Goal: Task Accomplishment & Management: Use online tool/utility

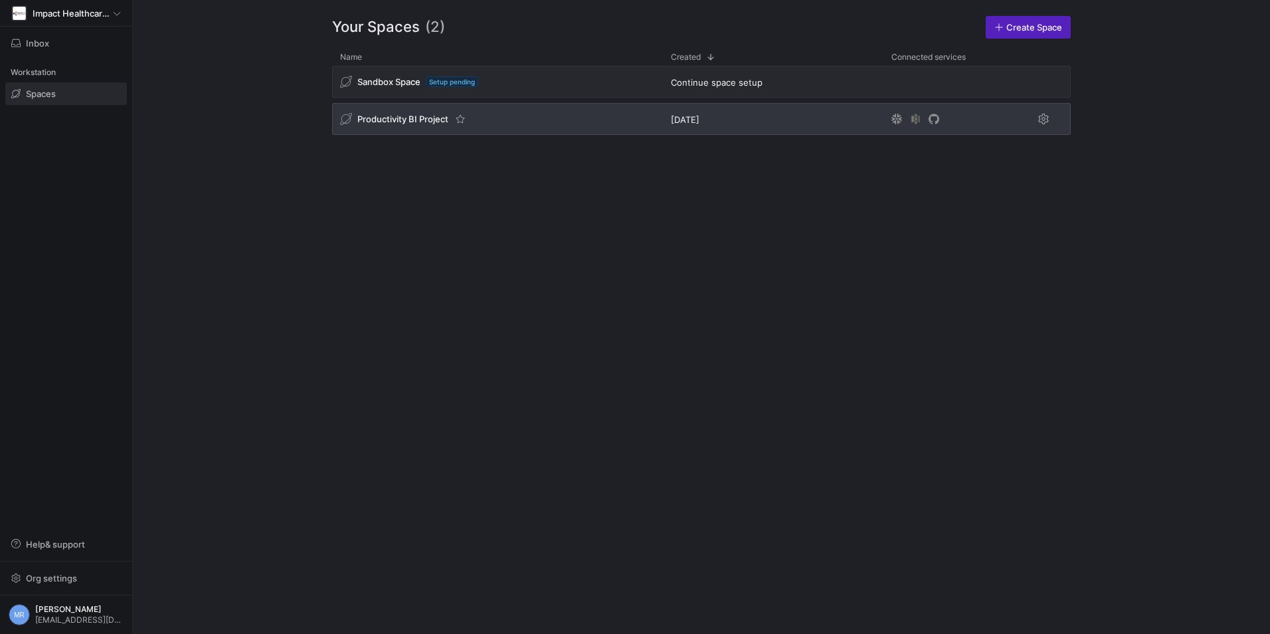
click at [399, 126] on div "Productivity BI Project" at bounding box center [497, 119] width 331 height 32
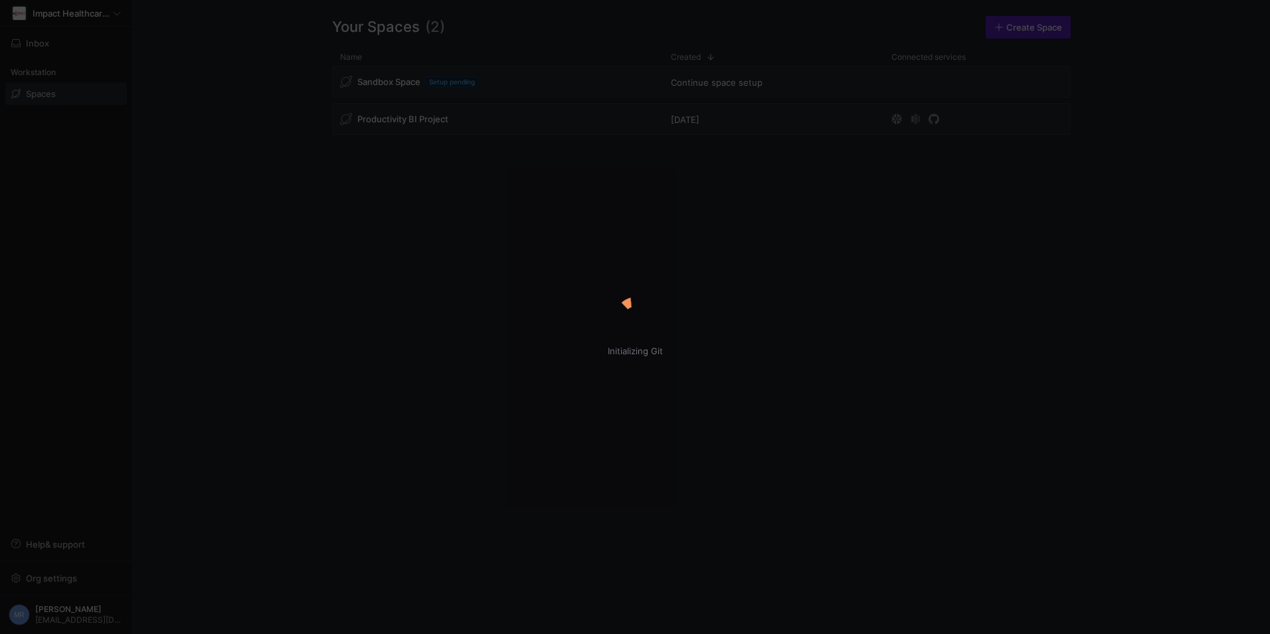
click at [385, 116] on div "Initializing Git" at bounding box center [635, 317] width 1270 height 634
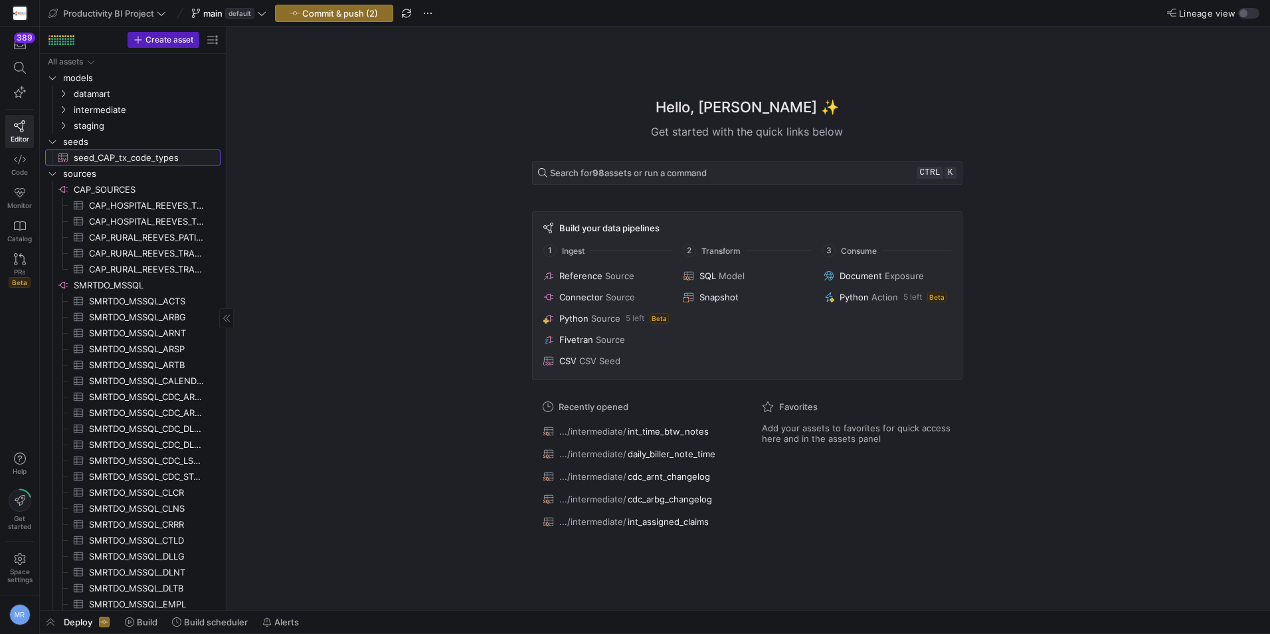
click at [58, 165] on link "seed_CAP_tx_code_types​​​​​​" at bounding box center [132, 157] width 175 height 16
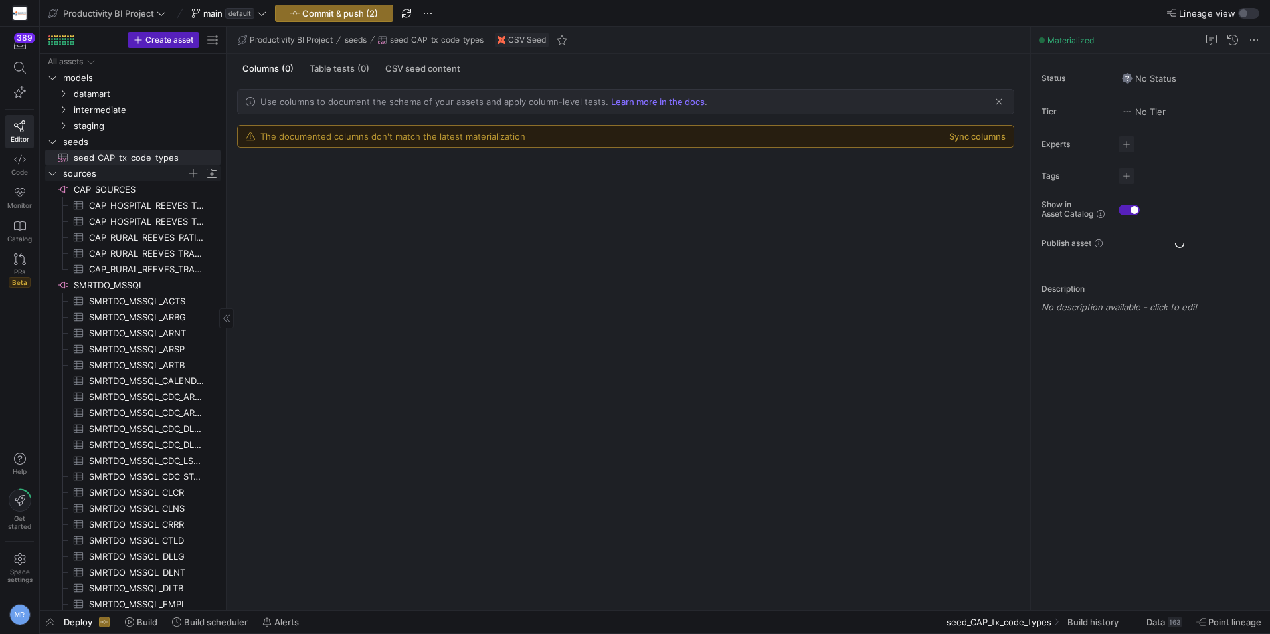
click at [58, 168] on span "sources" at bounding box center [133, 173] width 174 height 15
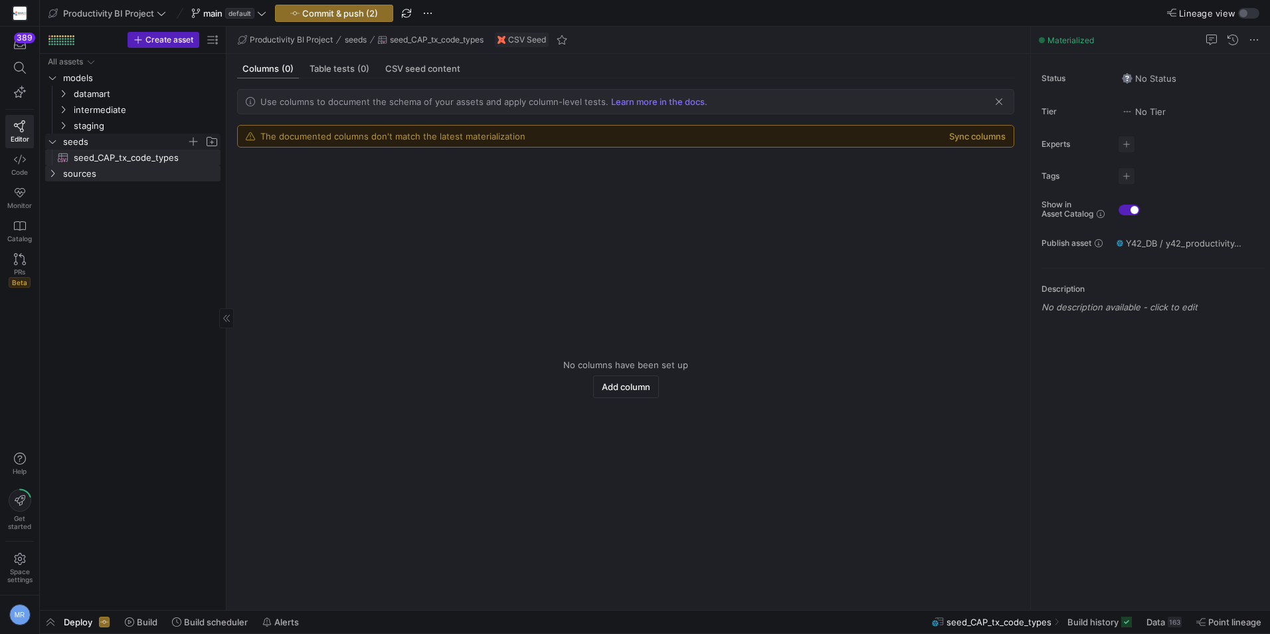
click at [80, 143] on span "seeds" at bounding box center [125, 141] width 124 height 15
click at [99, 114] on span "intermediate" at bounding box center [130, 109] width 113 height 15
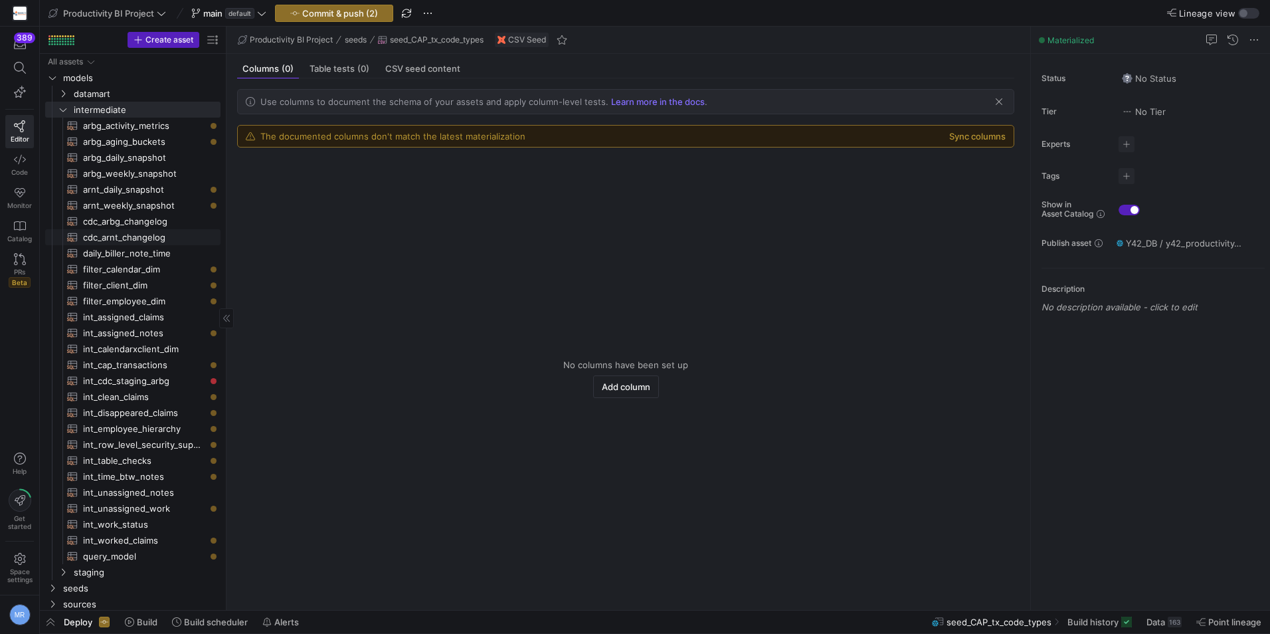
click at [157, 240] on span "cdc_arnt_changelog​​​​​​​​​​" at bounding box center [144, 237] width 122 height 15
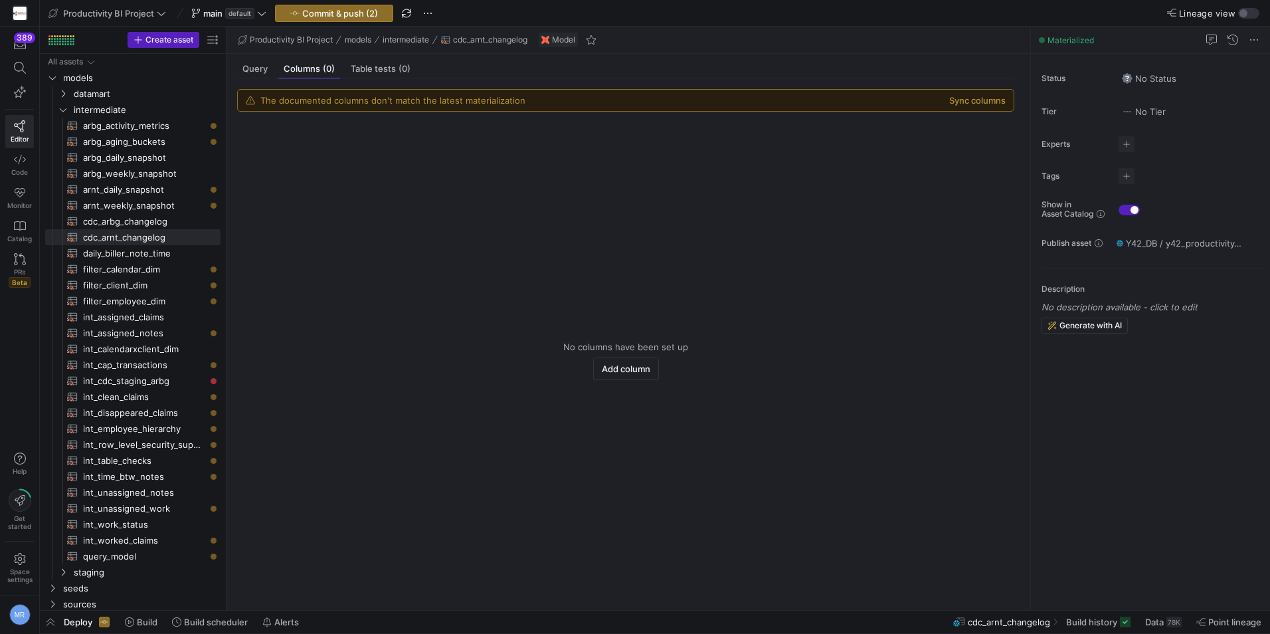
click at [266, 80] on div "The documented columns don't match the latest materialization Sync columns No c…" at bounding box center [625, 338] width 798 height 521
click at [258, 76] on div "Query" at bounding box center [255, 68] width 36 height 19
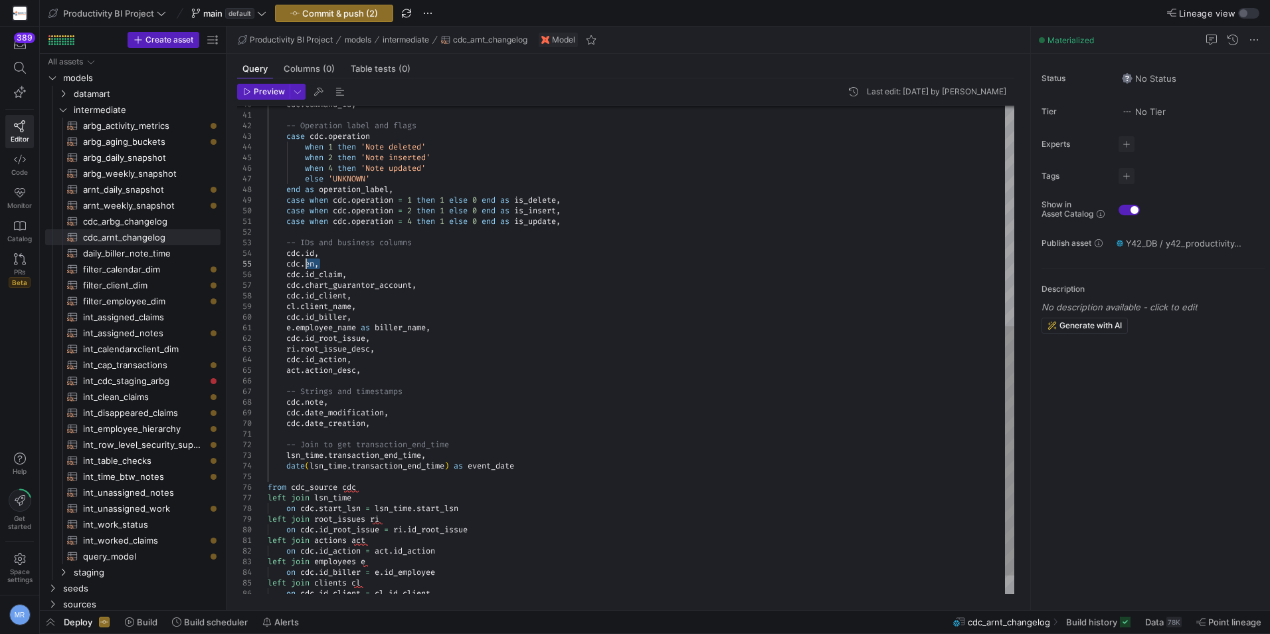
drag, startPoint x: 318, startPoint y: 261, endPoint x: 306, endPoint y: 261, distance: 12.0
click at [306, 261] on div "when 1 then 'Note deleted' when 2 then 'Note inserted' cdc . command_id , -- Op…" at bounding box center [641, 152] width 747 height 956
click at [125, 256] on span "daily_biller_note_time​​​​​​​​​​" at bounding box center [144, 253] width 122 height 15
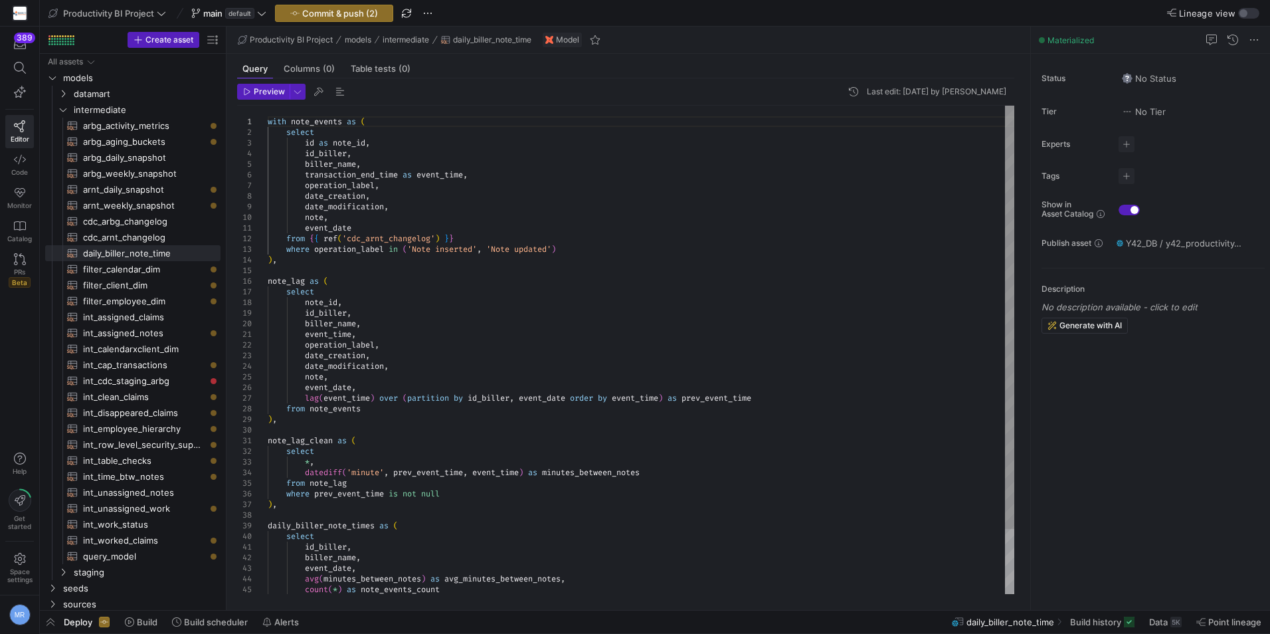
click at [349, 137] on div "operation_label , date_creation , date_modification , note , event_date from { …" at bounding box center [641, 387] width 747 height 563
click at [403, 144] on div "operation_label , date_creation , date_modification , note , event_date from { …" at bounding box center [641, 387] width 747 height 563
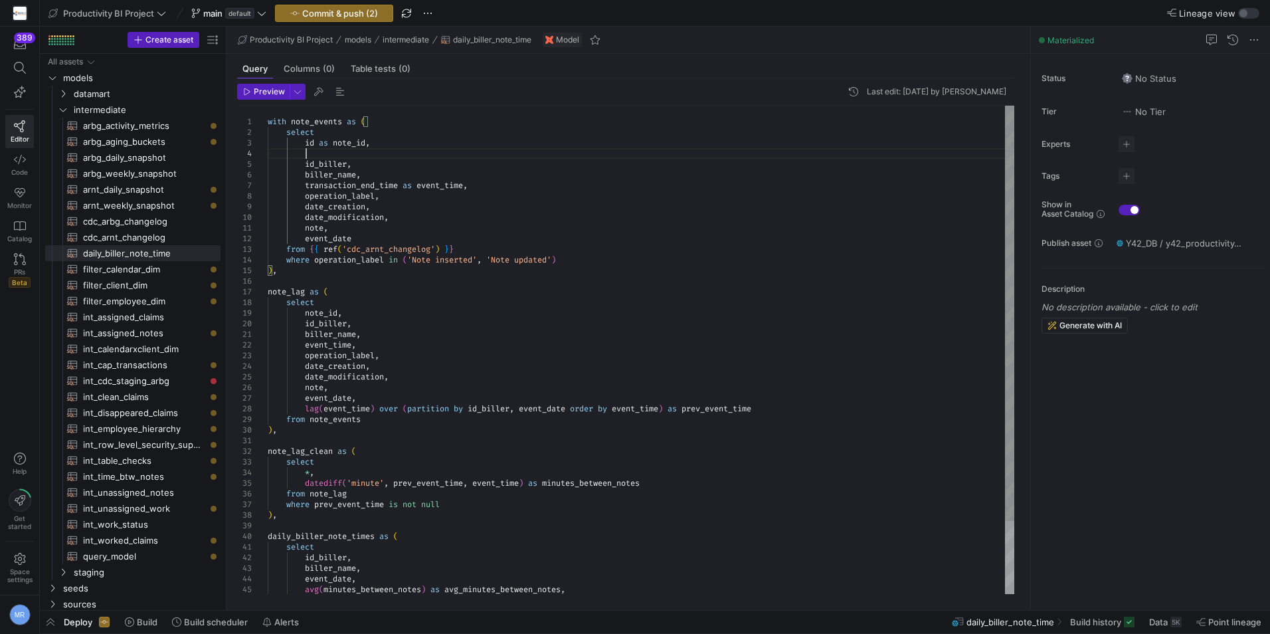
scroll to position [32, 37]
click at [403, 177] on div "operation_label , date_creation , date_modification , note , event_date from { …" at bounding box center [641, 393] width 747 height 574
click at [147, 236] on span "cdc_arnt_changelog​​​​​​​​​​" at bounding box center [144, 237] width 122 height 15
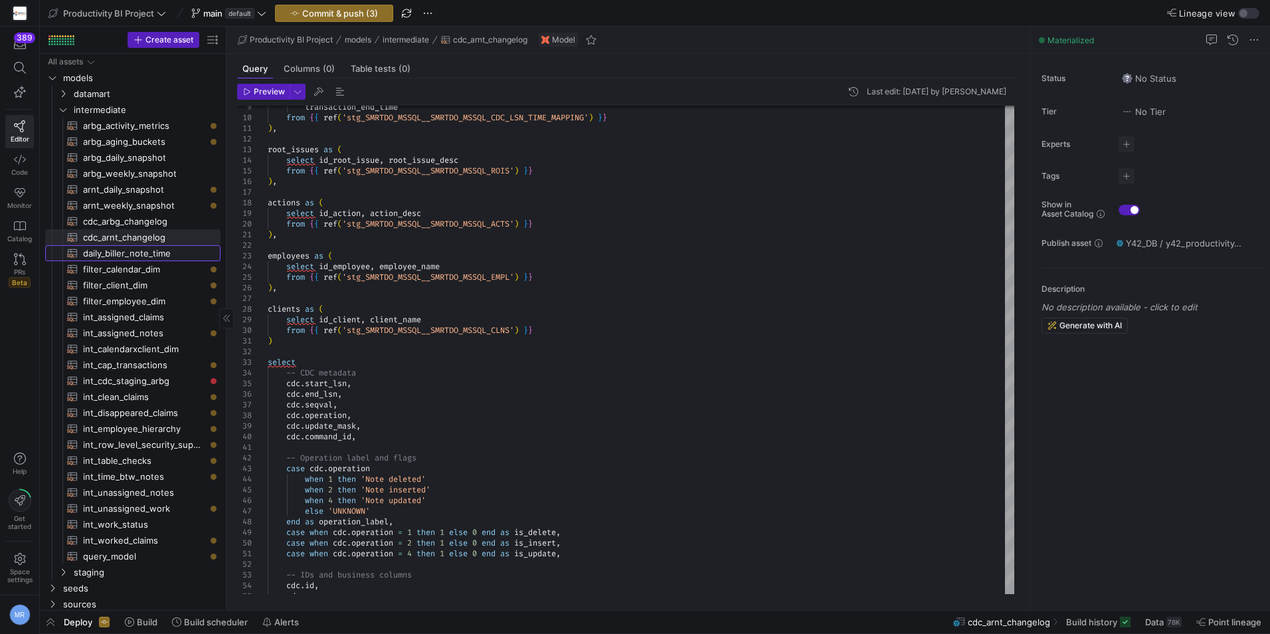
click at [180, 250] on span "daily_biller_note_time​​​​​​​​​​" at bounding box center [144, 253] width 122 height 15
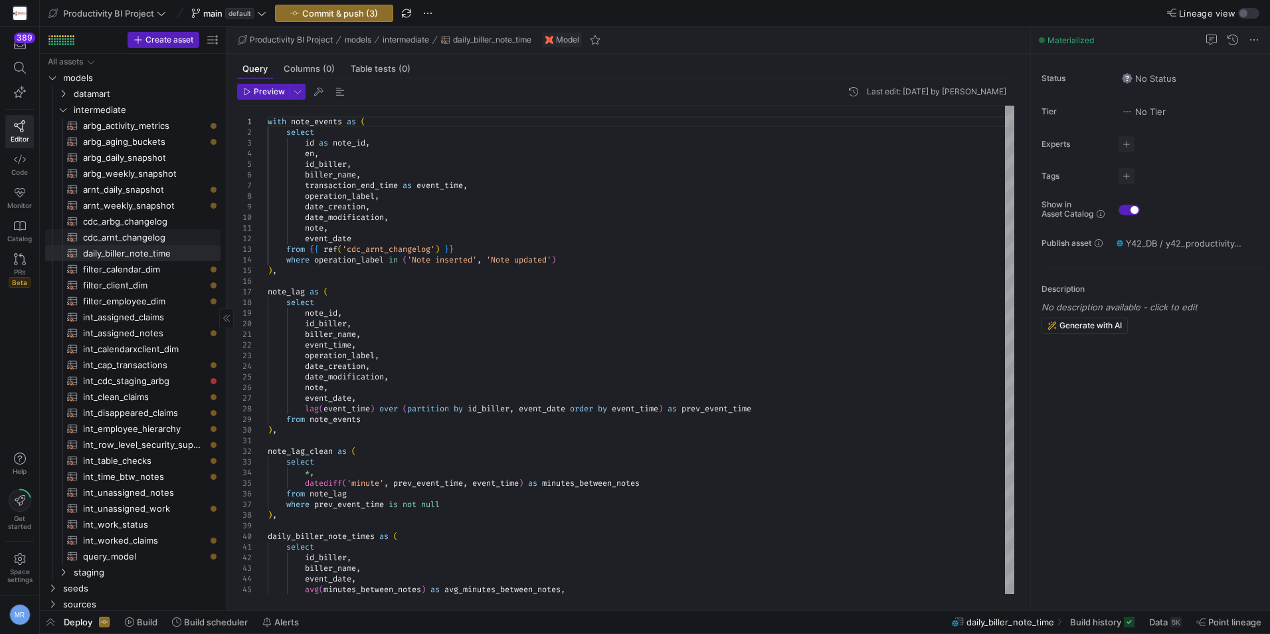
click at [146, 232] on span "cdc_arnt_changelog​​​​​​​​​​" at bounding box center [144, 237] width 122 height 15
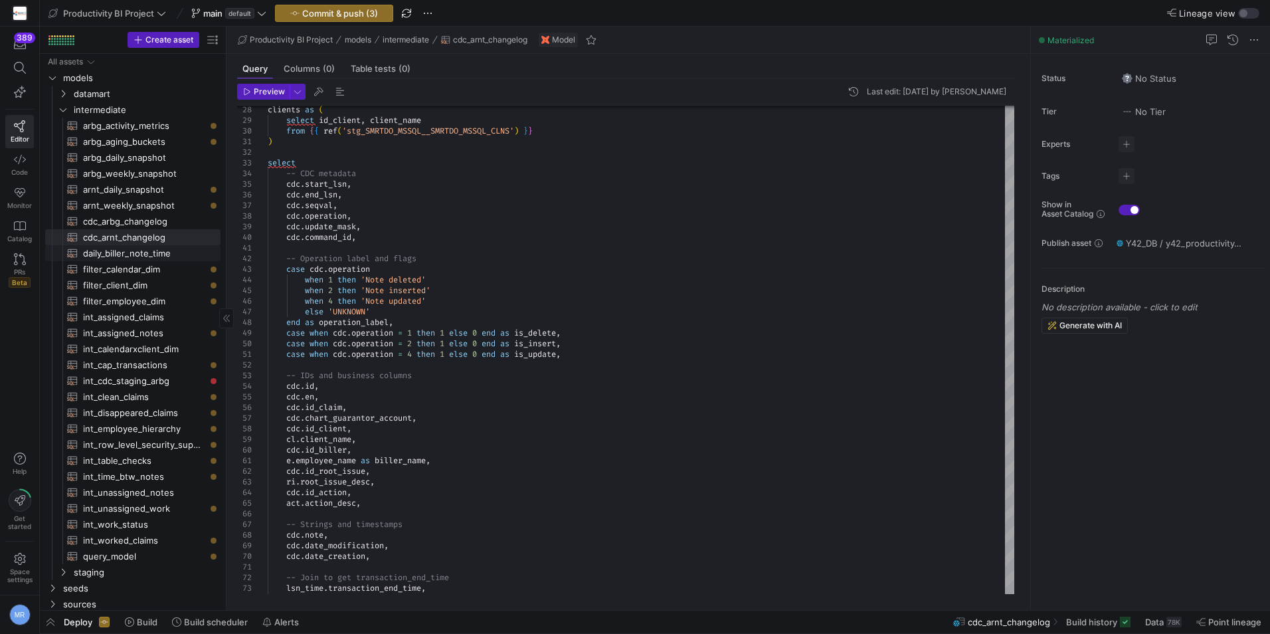
click at [144, 254] on span "daily_biller_note_time​​​​​​​​​​" at bounding box center [144, 253] width 122 height 15
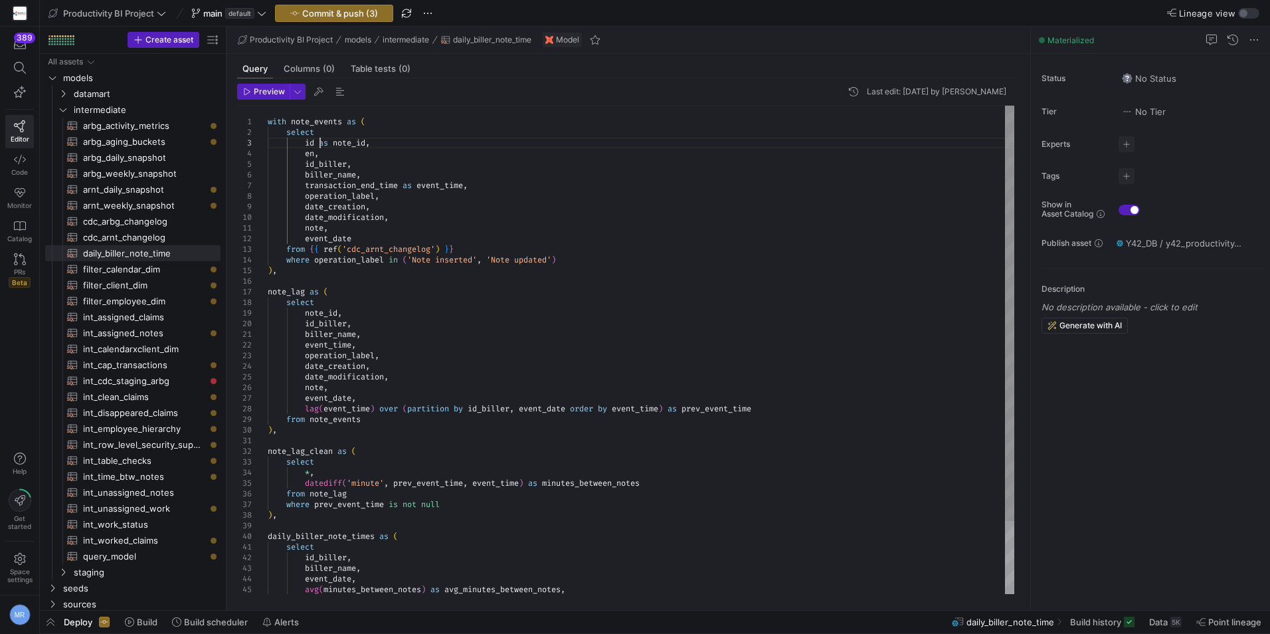
scroll to position [32, 0]
drag, startPoint x: 322, startPoint y: 144, endPoint x: 381, endPoint y: 140, distance: 59.2
click at [381, 140] on div "operation_label , date_creation , date_modification , note , event_date from { …" at bounding box center [641, 393] width 747 height 574
click at [315, 157] on div "operation_label , date_creation , date_modification , note , event_date from { …" at bounding box center [641, 393] width 747 height 574
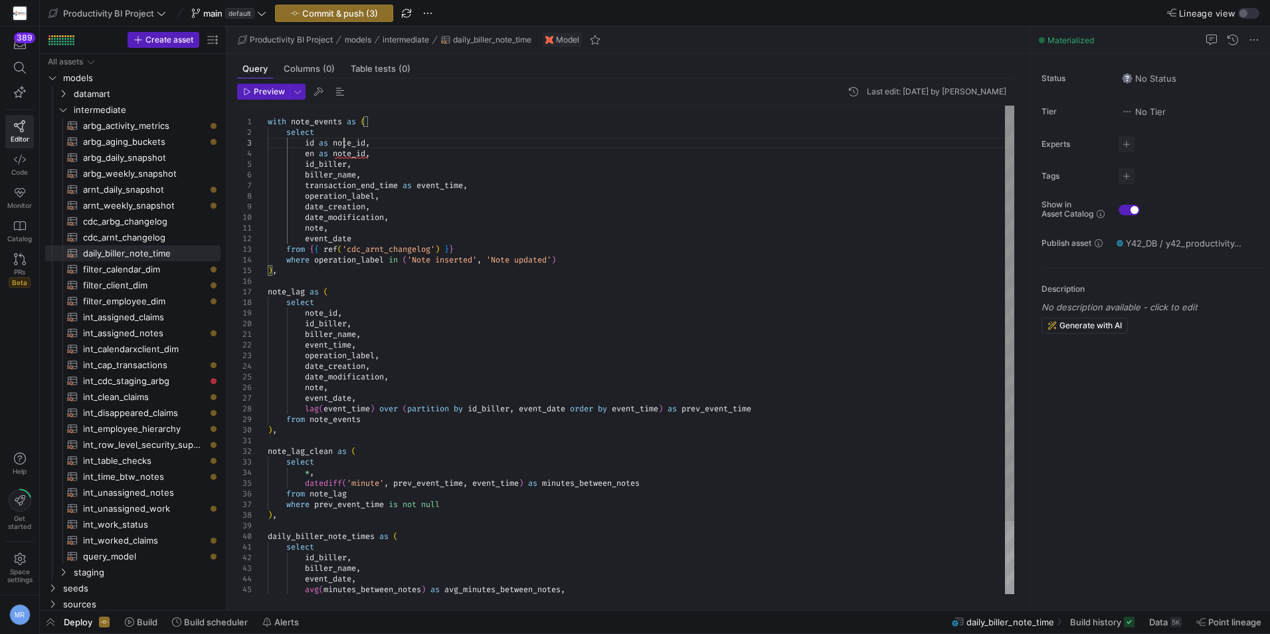
click at [345, 142] on div "operation_label , date_creation , date_modification , note , event_date from { …" at bounding box center [641, 393] width 747 height 574
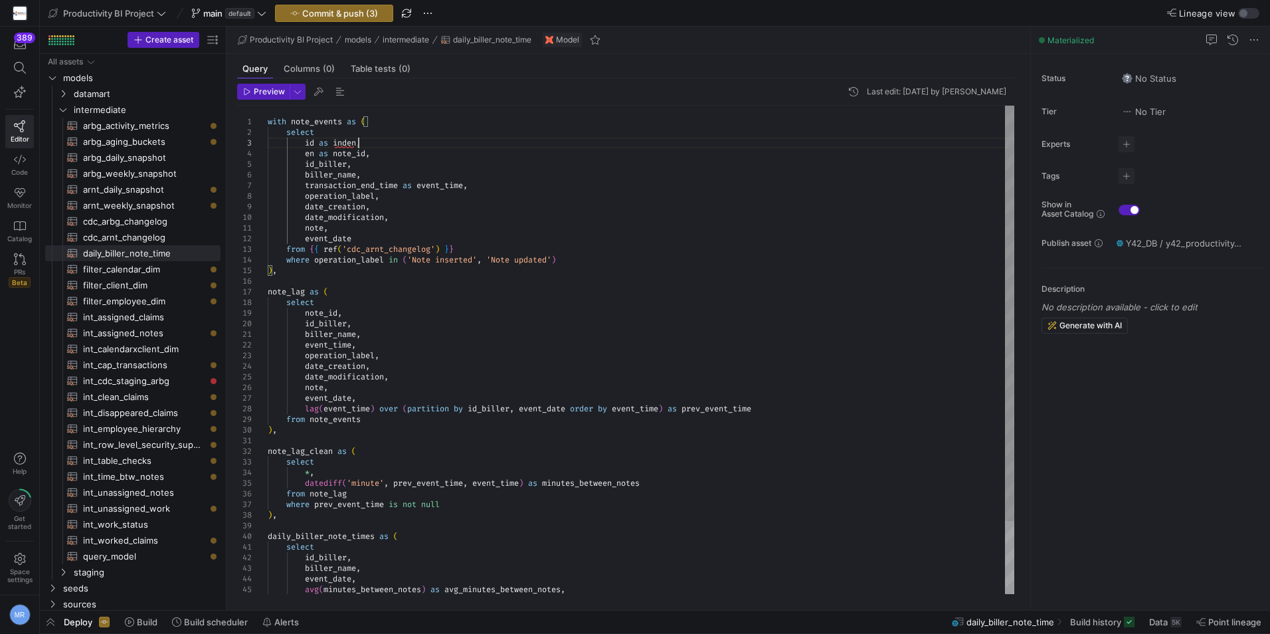
scroll to position [31, 96]
click at [463, 244] on div "operation_label , date_creation , date_modification , note , event_date from { …" at bounding box center [641, 393] width 747 height 574
click at [345, 146] on div "operation_label , date_creation , date_modification , note , event_date from { …" at bounding box center [641, 393] width 747 height 574
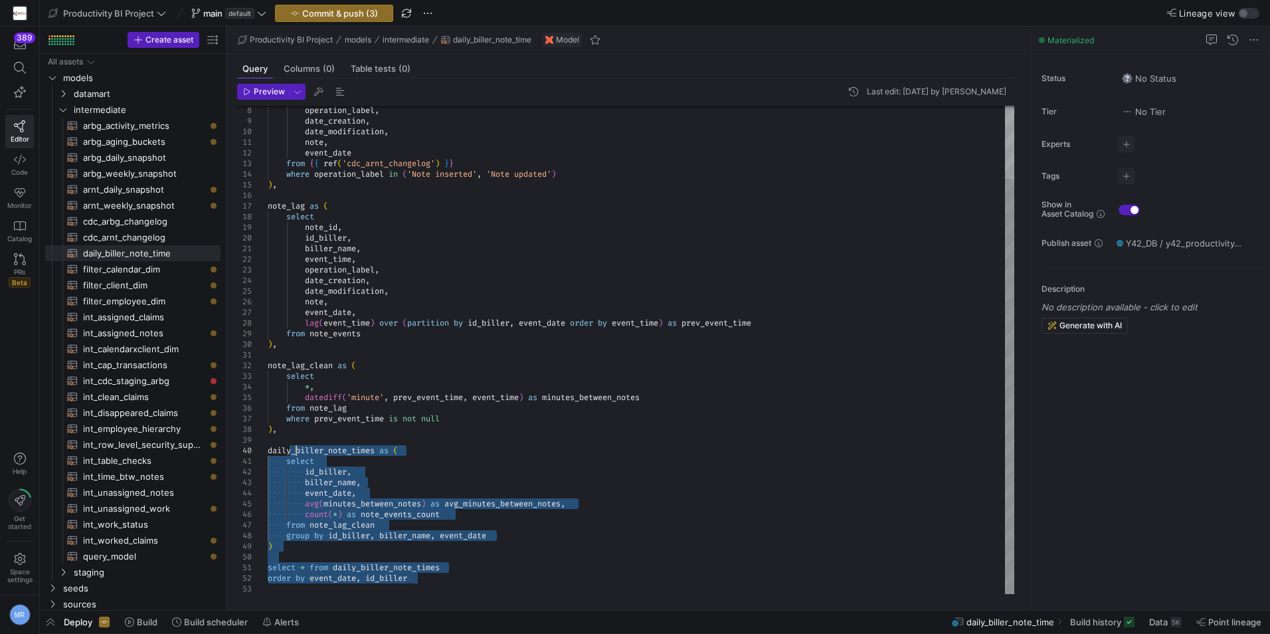
drag, startPoint x: 450, startPoint y: 580, endPoint x: 290, endPoint y: 449, distance: 206.7
click at [292, 449] on div "operation_label , date_creation , date_modification , note , event_date from { …" at bounding box center [641, 307] width 747 height 574
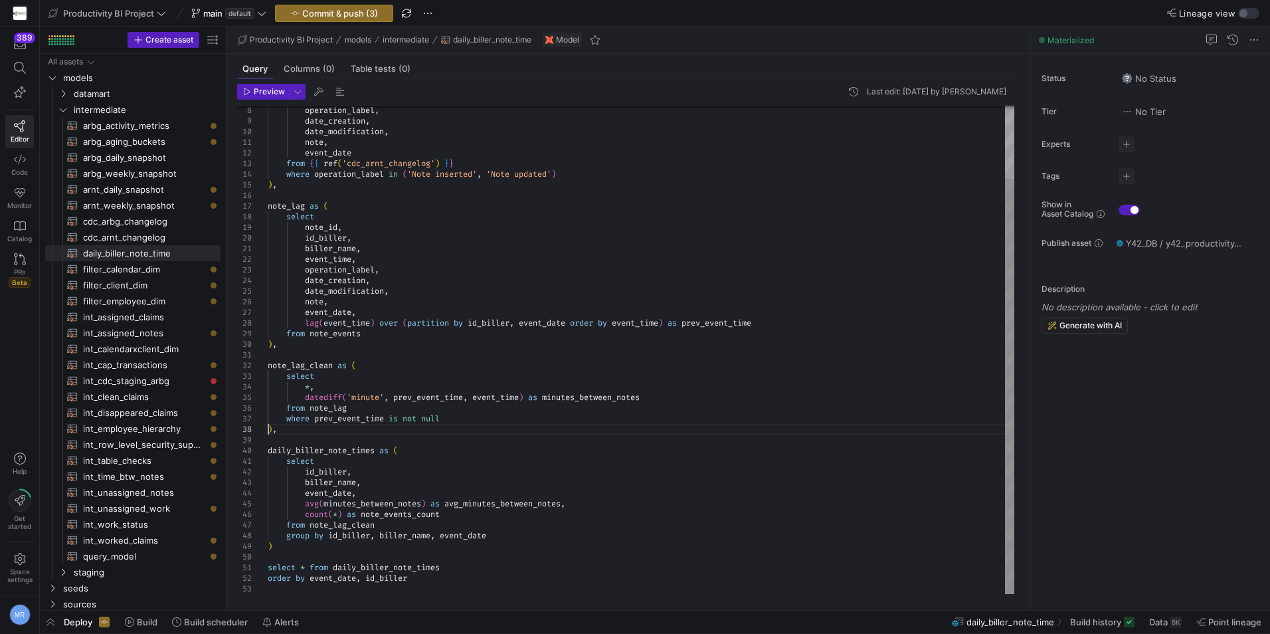
click at [270, 432] on div "operation_label , date_creation , date_modification , note , event_date from { …" at bounding box center [641, 307] width 747 height 574
click at [274, 427] on div "operation_label , date_creation , date_modification , note , event_date from { …" at bounding box center [641, 307] width 747 height 574
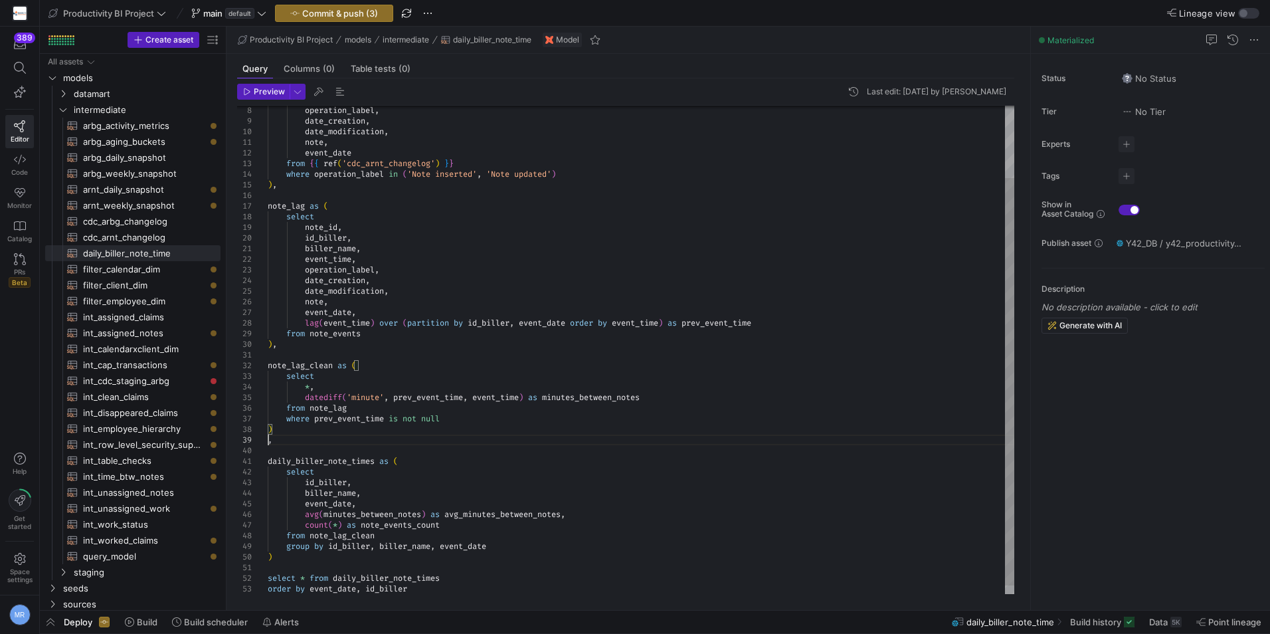
scroll to position [85, 0]
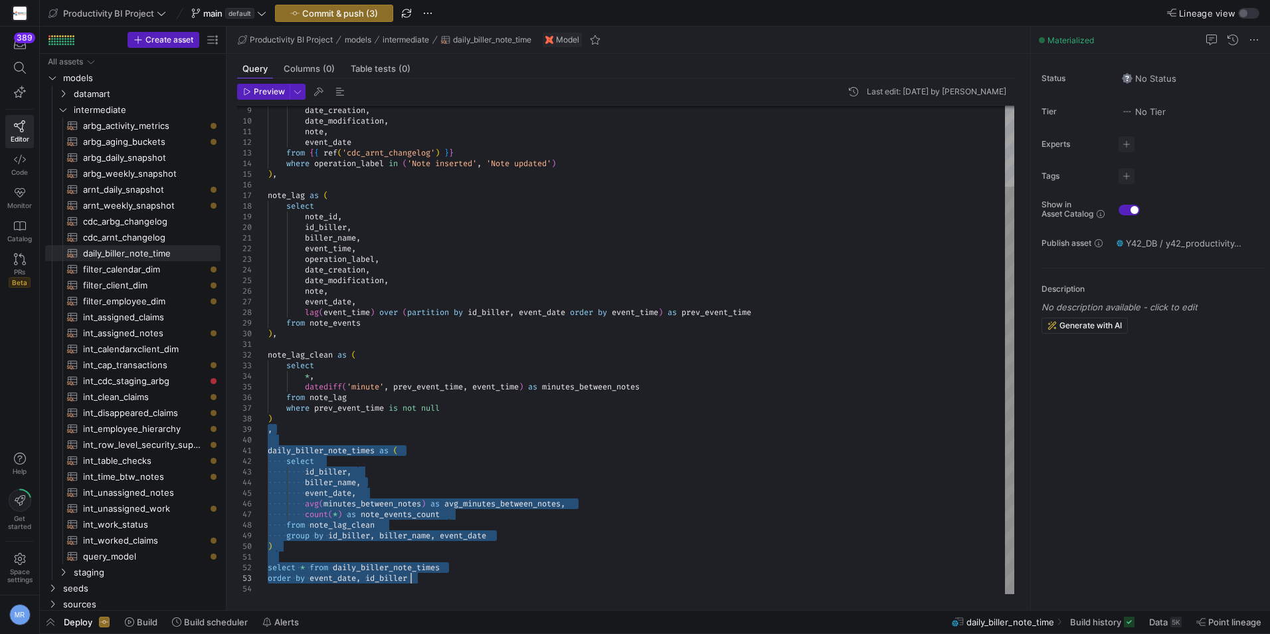
click at [432, 582] on div "date_modification , note , event_date from { { ref ( 'cdc_arnt_changelog' ) } }…" at bounding box center [641, 301] width 747 height 584
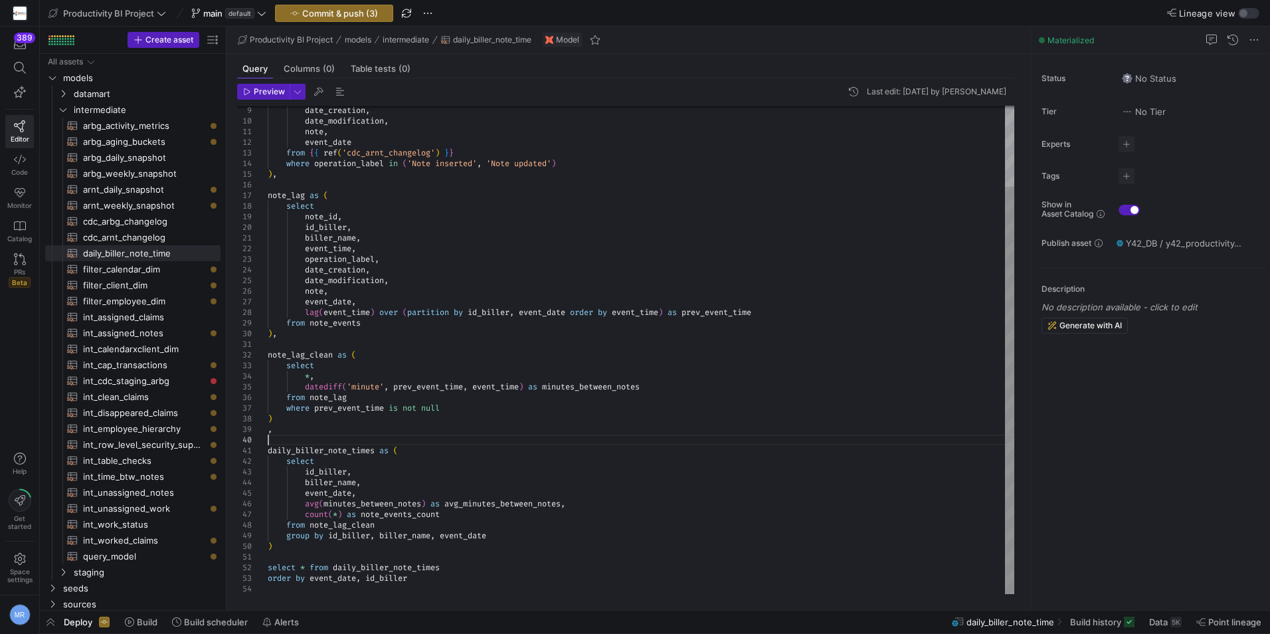
click at [269, 437] on div "date_modification , note , event_date from { { ref ( 'cdc_arnt_changelog' ) } }…" at bounding box center [641, 301] width 747 height 584
click at [271, 434] on div "date_modification , note , event_date from { { ref ( 'cdc_arnt_changelog' ) } }…" at bounding box center [641, 301] width 747 height 584
click at [266, 432] on div at bounding box center [252, 429] width 31 height 11
click at [270, 429] on div "date_modification , note , event_date from { { ref ( 'cdc_arnt_changelog' ) } }…" at bounding box center [641, 301] width 747 height 584
click at [270, 581] on div "date_modification , note , event_date from { { ref ( 'cdc_arnt_changelog' ) } }…" at bounding box center [641, 301] width 747 height 584
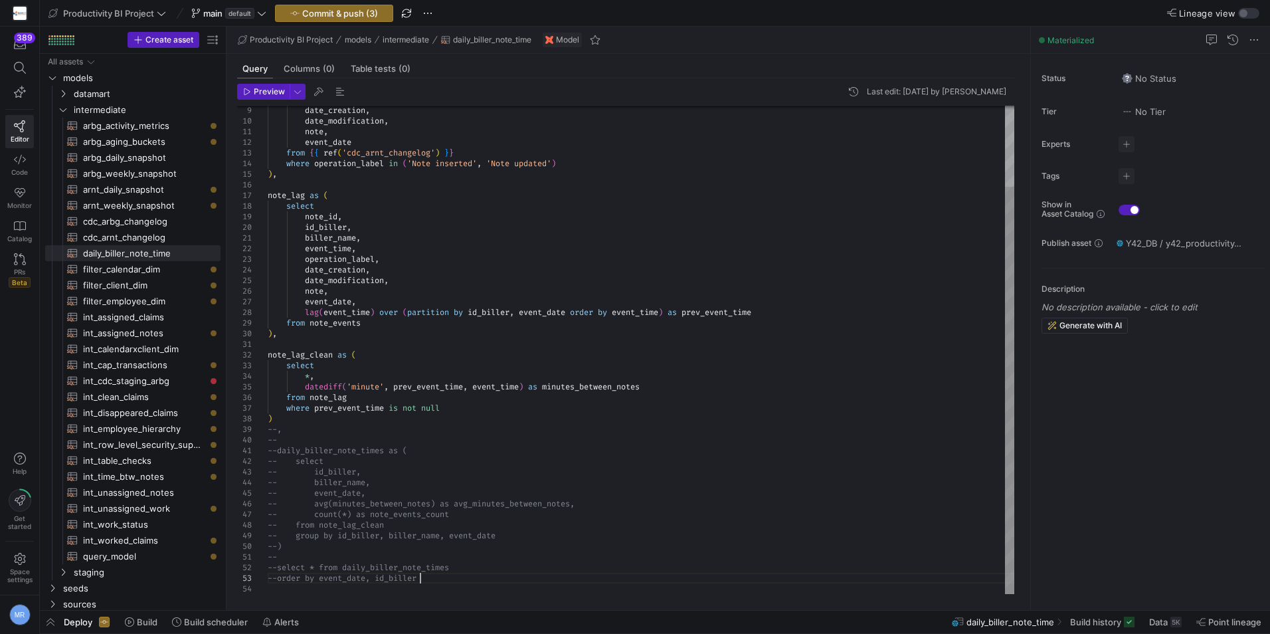
scroll to position [42, 9]
drag, startPoint x: 453, startPoint y: 590, endPoint x: 276, endPoint y: 567, distance: 178.2
click at [276, 567] on div "date_modification , note , event_date from { { ref ( 'cdc_arnt_changelog' ) } }…" at bounding box center [641, 301] width 747 height 584
click at [450, 581] on div "date_modification , note , event_date from { { ref ( 'cdc_arnt_changelog' ) } }…" at bounding box center [641, 301] width 747 height 584
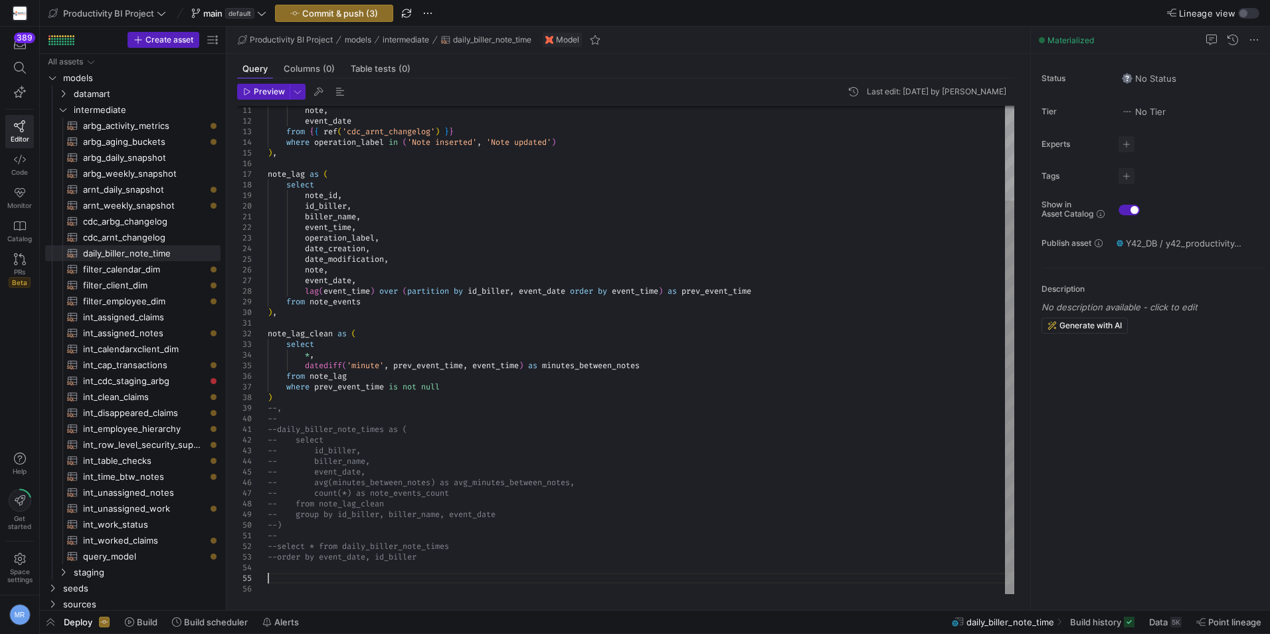
scroll to position [43, 0]
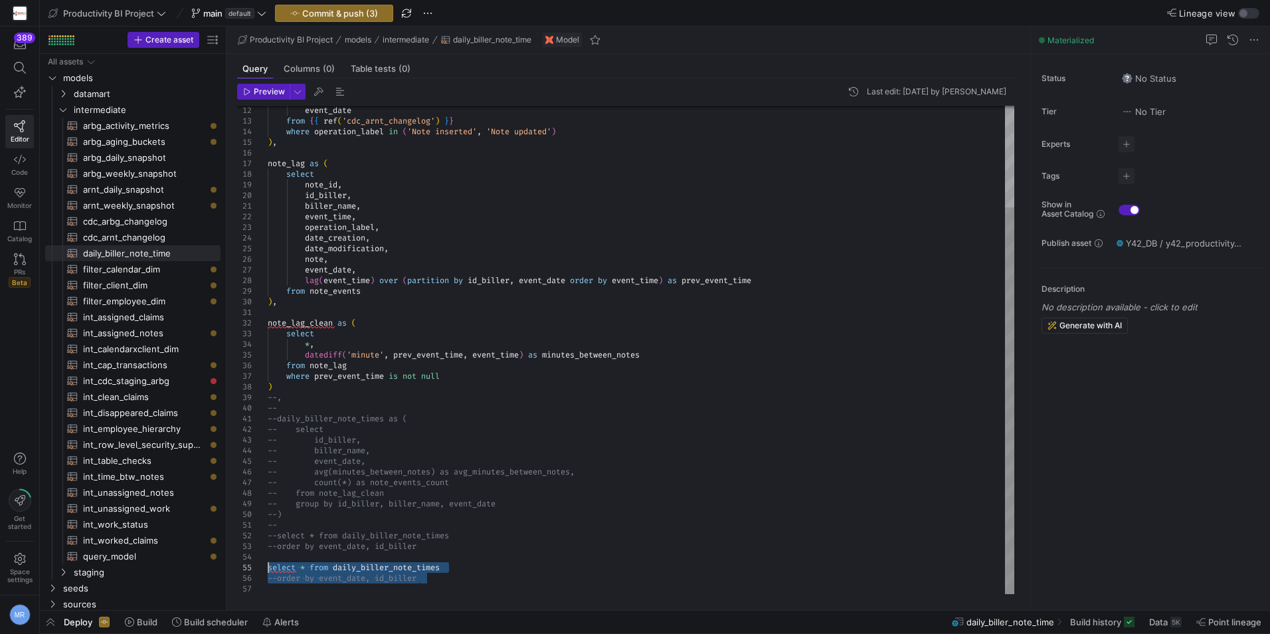
drag, startPoint x: 445, startPoint y: 579, endPoint x: 266, endPoint y: 569, distance: 179.6
click at [268, 569] on div "event_date from { { ref ( 'cdc_arnt_changelog' ) } } where operation_label in (…" at bounding box center [641, 285] width 747 height 616
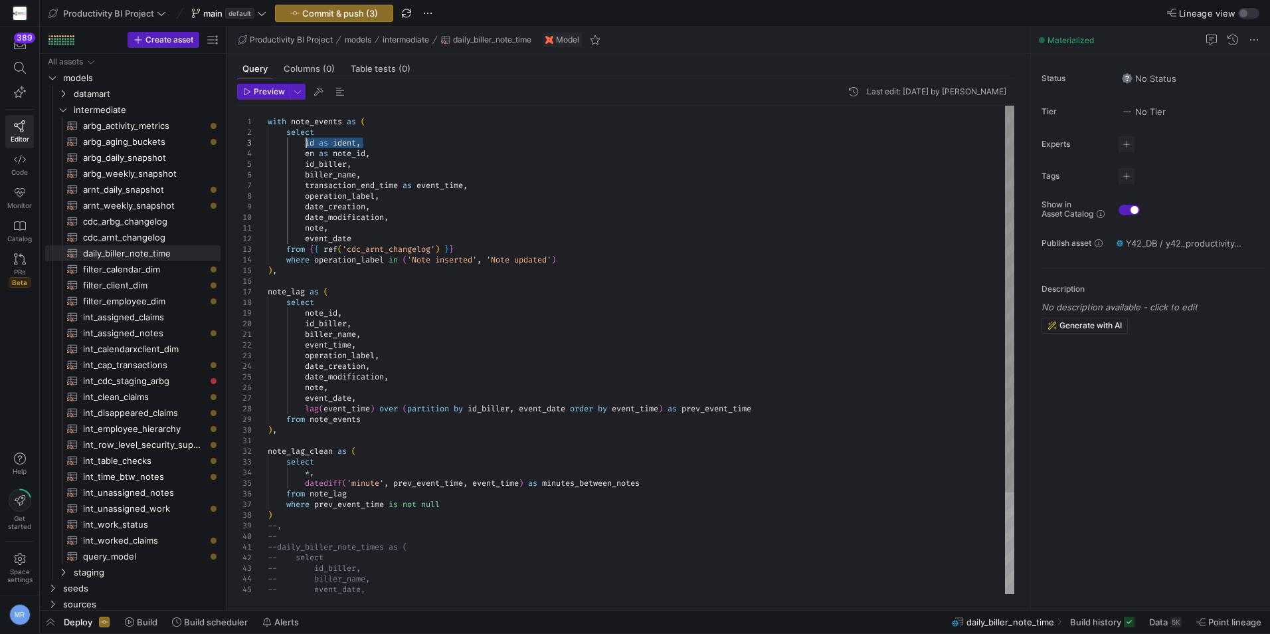
drag, startPoint x: 371, startPoint y: 141, endPoint x: 306, endPoint y: 142, distance: 64.4
click at [306, 142] on div "event_date from { { ref ( 'cdc_arnt_changelog' ) } } where operation_label in (…" at bounding box center [641, 414] width 747 height 616
click at [344, 308] on div "event_date from { { ref ( 'cdc_arnt_changelog' ) } } where operation_label in (…" at bounding box center [641, 414] width 747 height 616
click at [344, 302] on div "event_date from { { ref ( 'cdc_arnt_changelog' ) } } where operation_label in (…" at bounding box center [641, 414] width 747 height 616
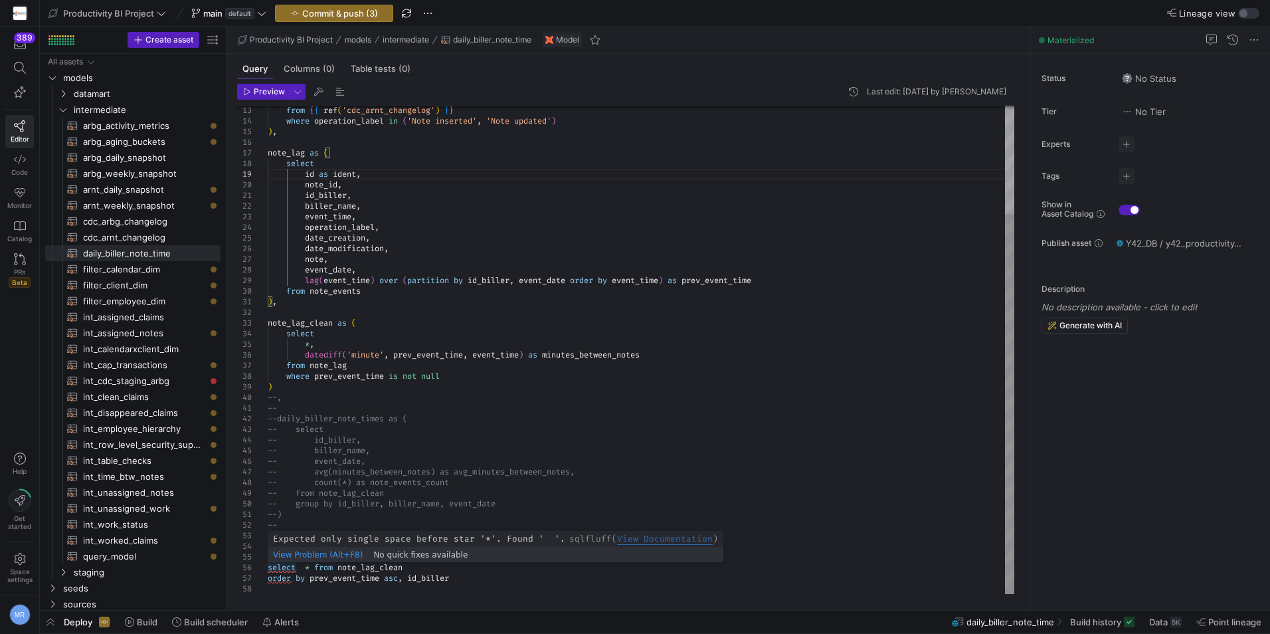
scroll to position [84, 100]
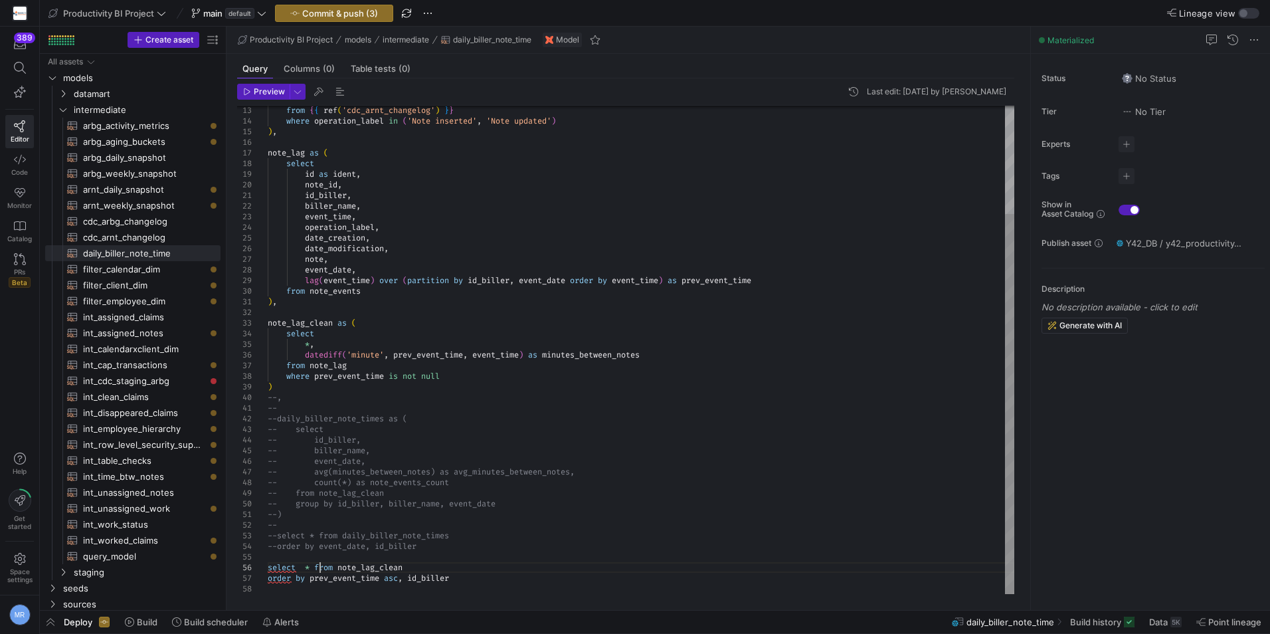
click at [320, 567] on div "from { { ref ( 'cdc_arnt_changelog' ) } } where operation_label in ( 'Note inse…" at bounding box center [641, 280] width 747 height 627
click at [306, 568] on div "from { { ref ( 'cdc_arnt_changelog' ) } } where operation_label in ( 'Note inse…" at bounding box center [641, 280] width 747 height 627
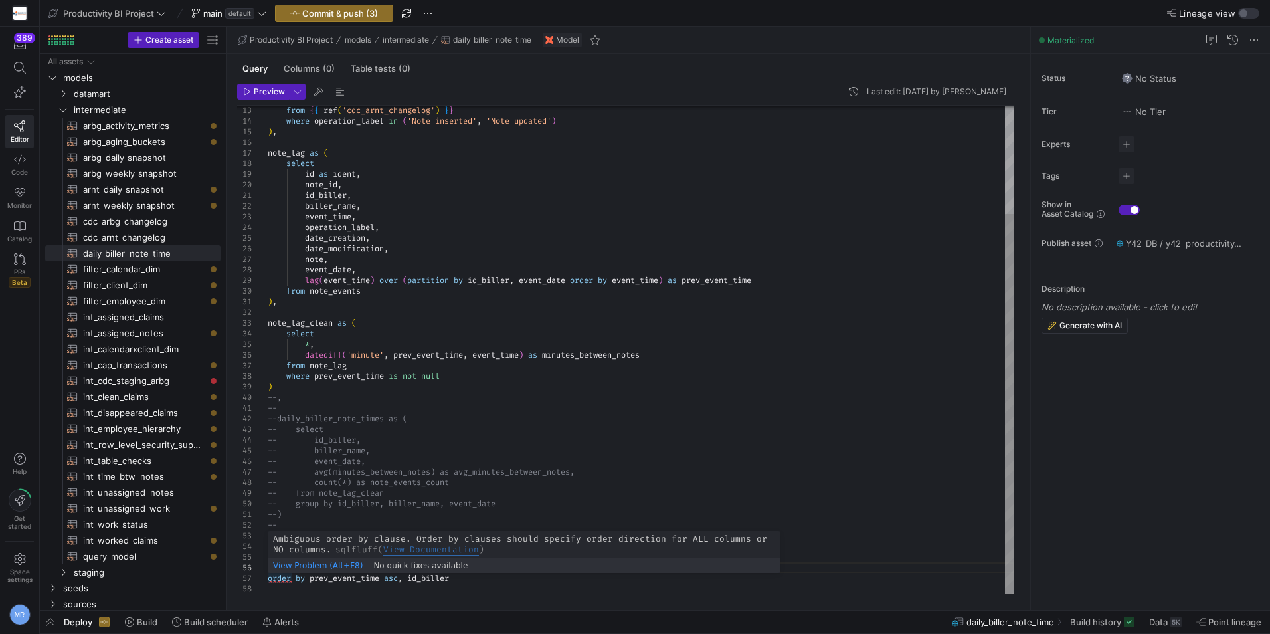
click at [473, 577] on div "from { { ref ( 'cdc_arnt_changelog' ) } } where operation_label in ( 'Note inse…" at bounding box center [641, 280] width 747 height 627
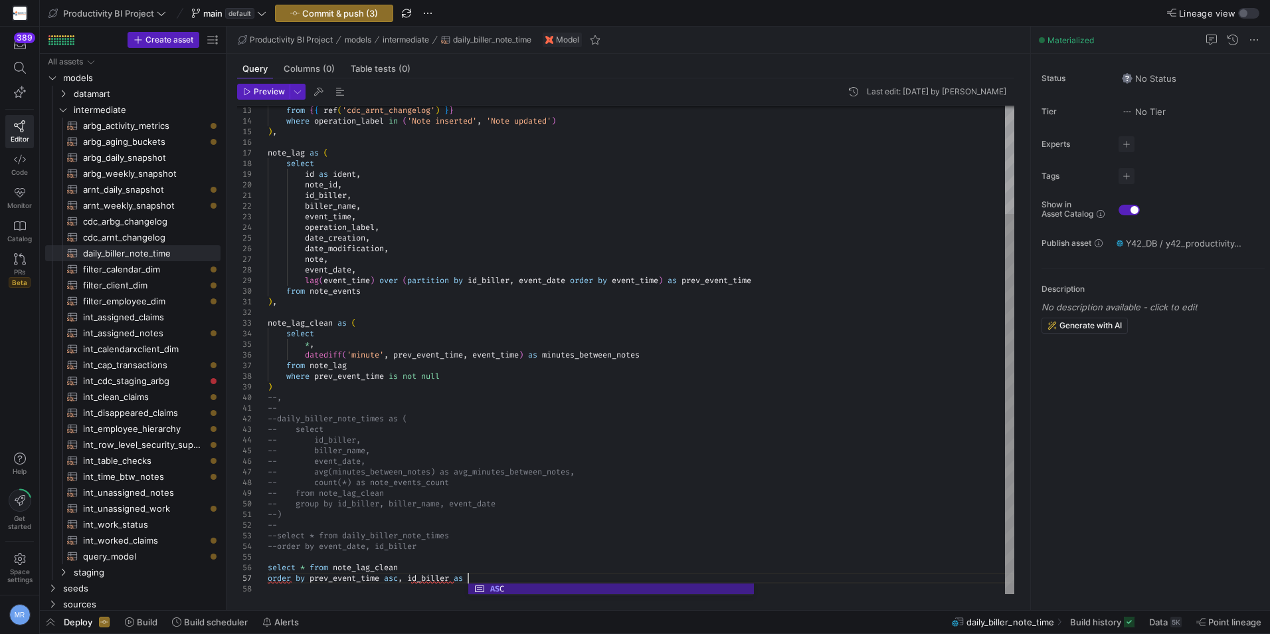
scroll to position [74, 205]
click at [491, 528] on div "from { { ref ( 'cdc_arnt_changelog' ) } } where operation_label in ( 'Note inse…" at bounding box center [641, 280] width 747 height 627
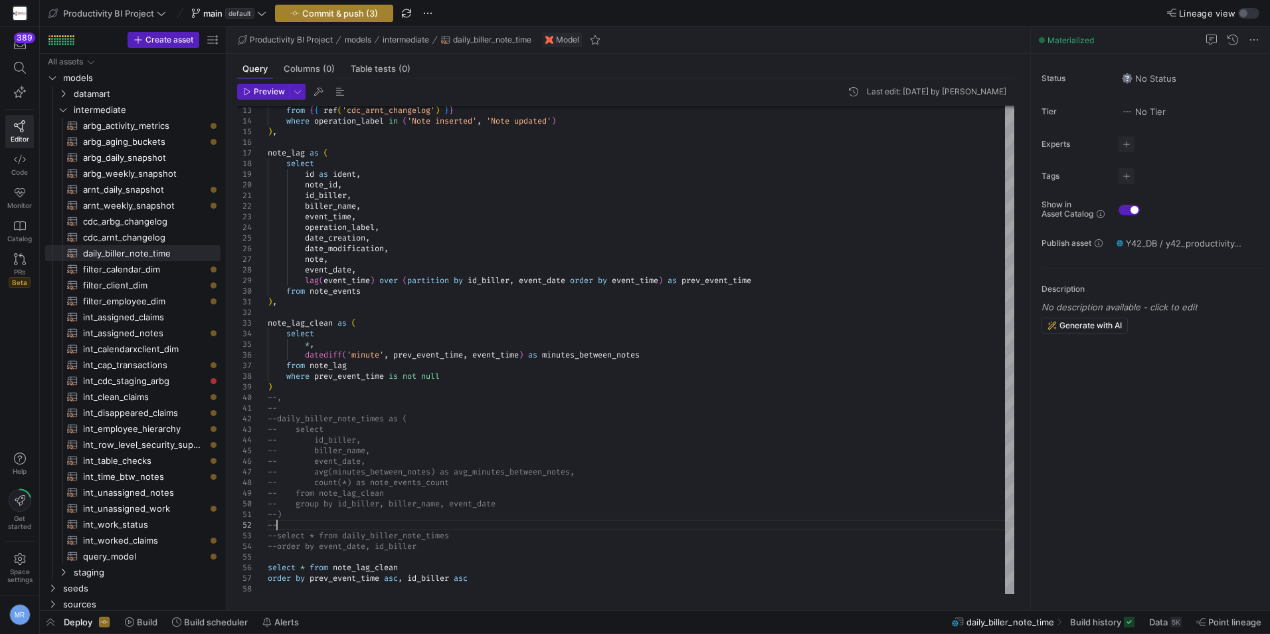
type textarea "--) -- --select * from daily_biller_note_times --order by event_date, id_biller…"
click at [351, 15] on span "Commit & push (3)" at bounding box center [340, 13] width 76 height 11
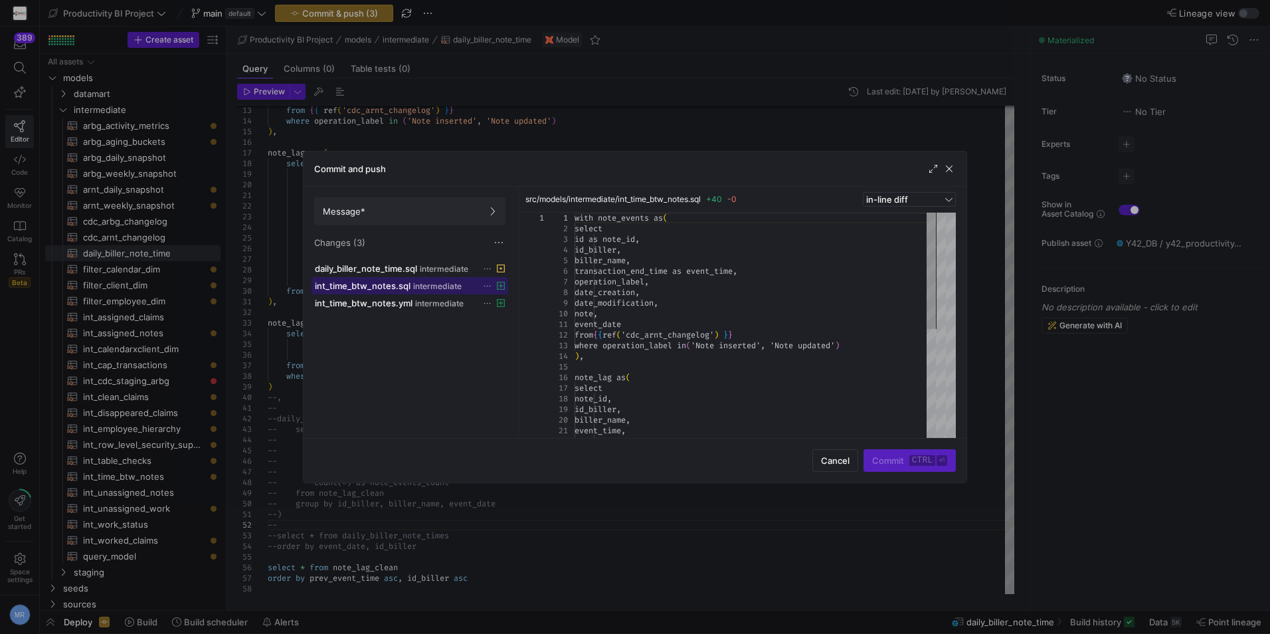
click at [432, 286] on span "intermediate" at bounding box center [437, 286] width 48 height 9
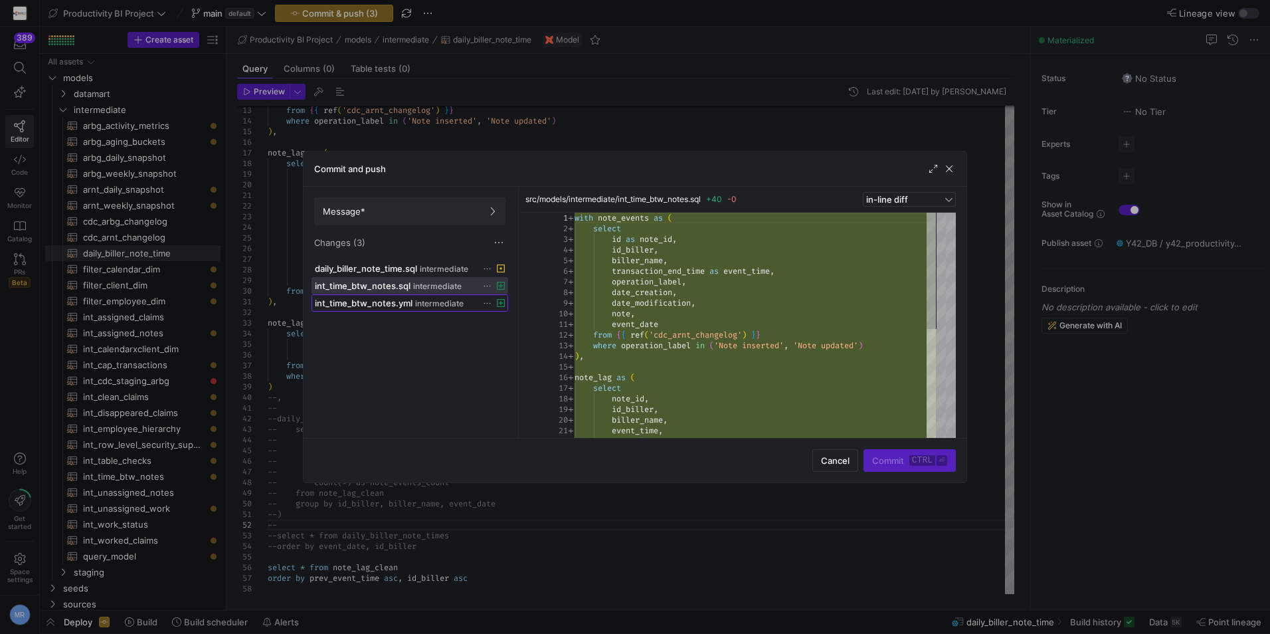
click at [430, 309] on span at bounding box center [409, 303] width 195 height 16
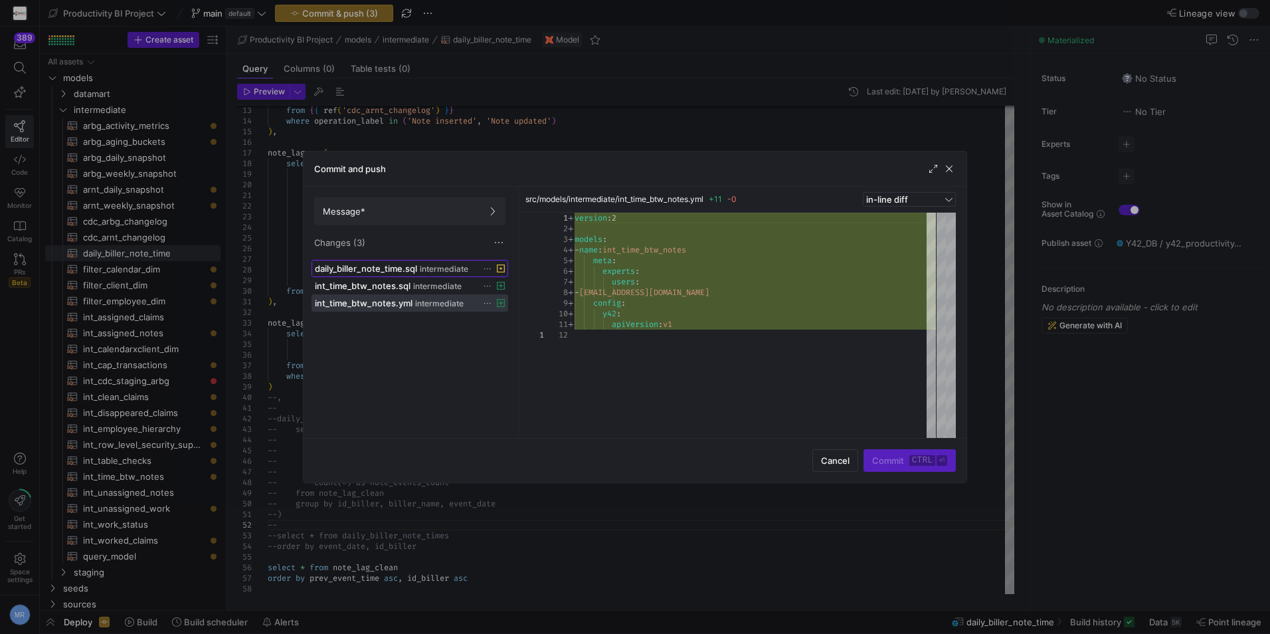
click at [425, 273] on span "intermediate" at bounding box center [444, 268] width 48 height 9
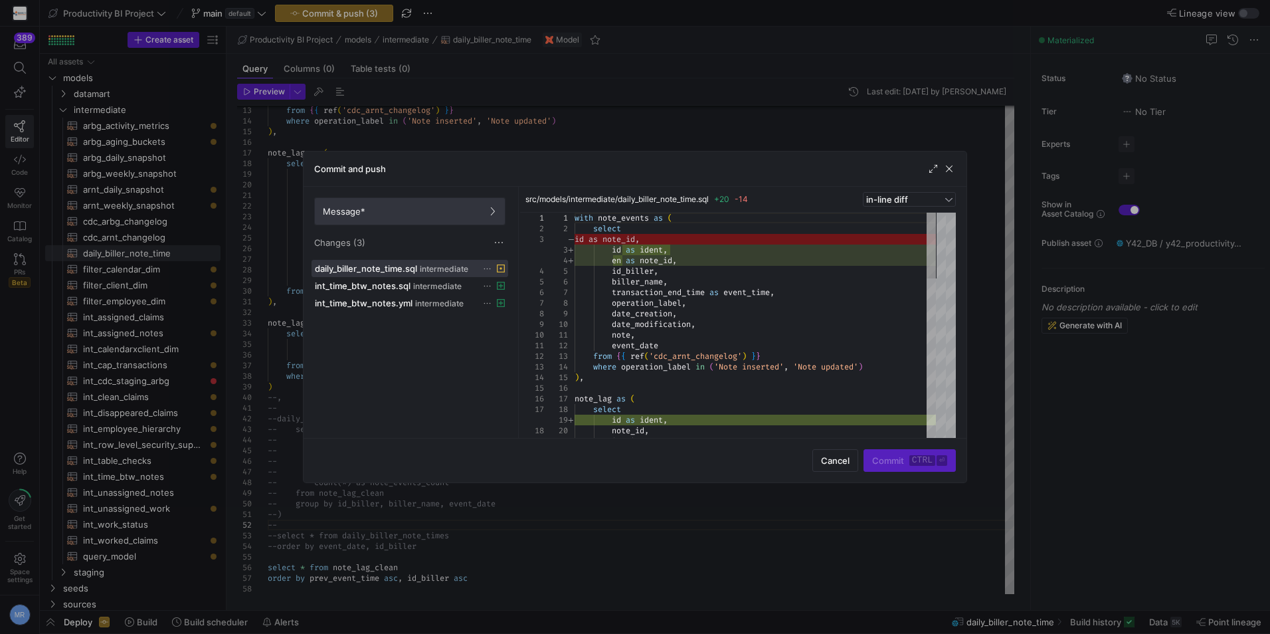
click at [389, 215] on span "Message*" at bounding box center [410, 211] width 174 height 11
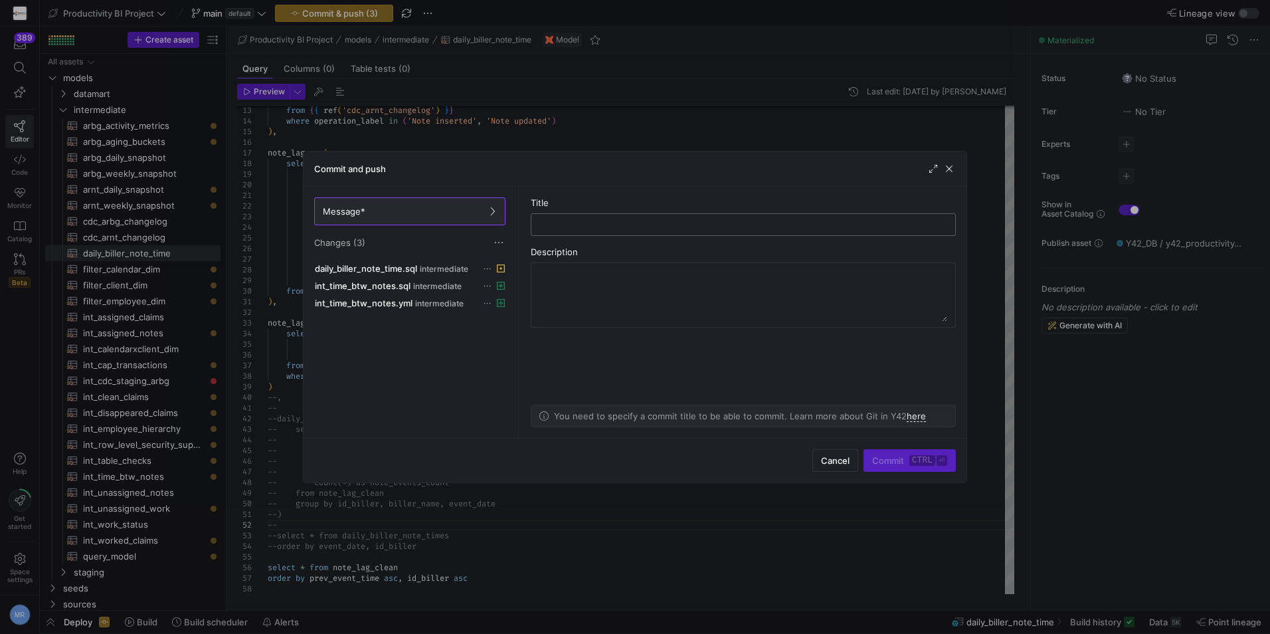
click at [608, 228] on input "text" at bounding box center [743, 224] width 403 height 11
type input "adjust"
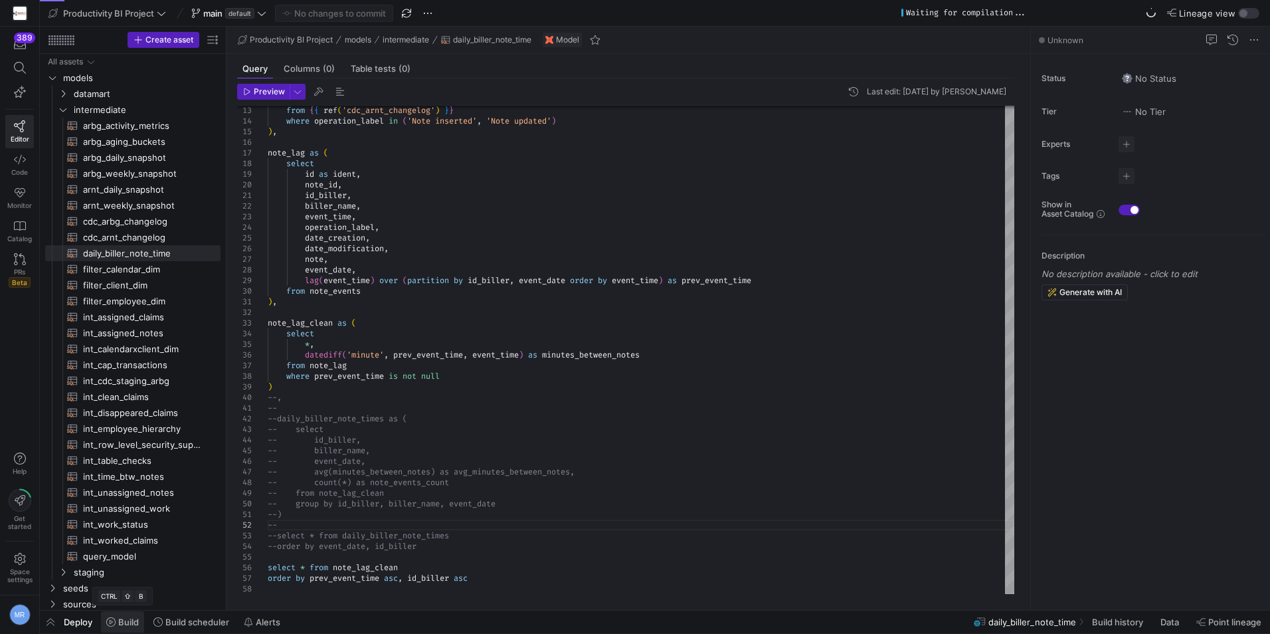
click at [126, 618] on span "Build" at bounding box center [128, 621] width 21 height 11
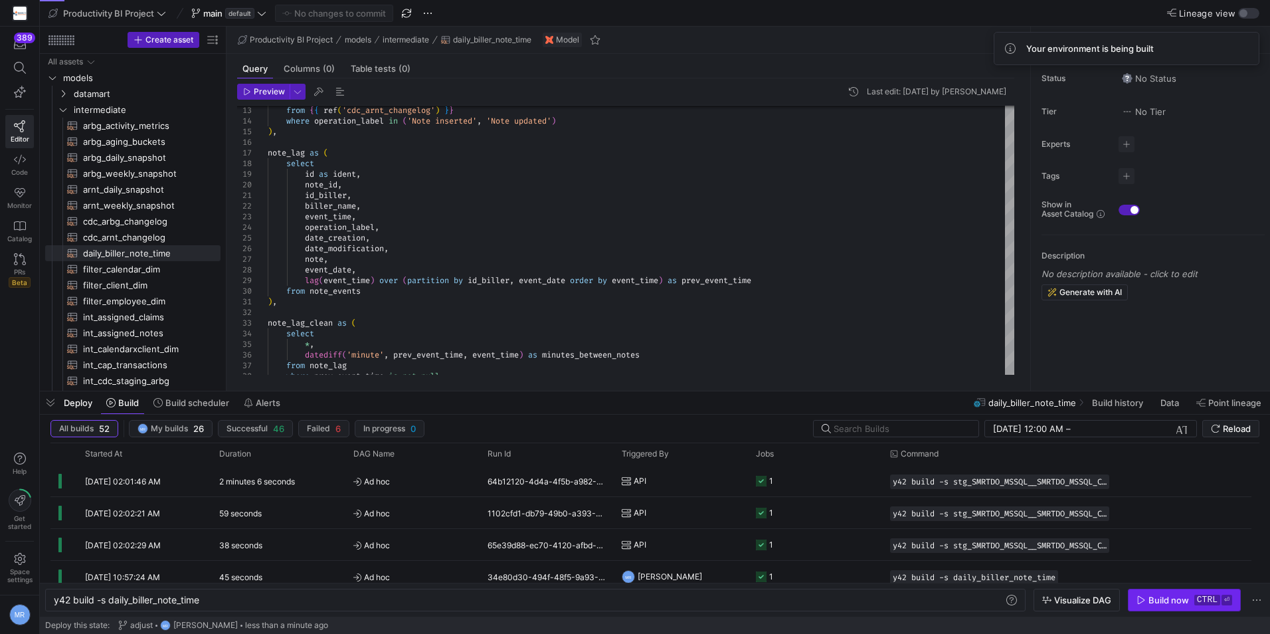
click at [1198, 603] on kbd "ctrl" at bounding box center [1207, 599] width 26 height 11
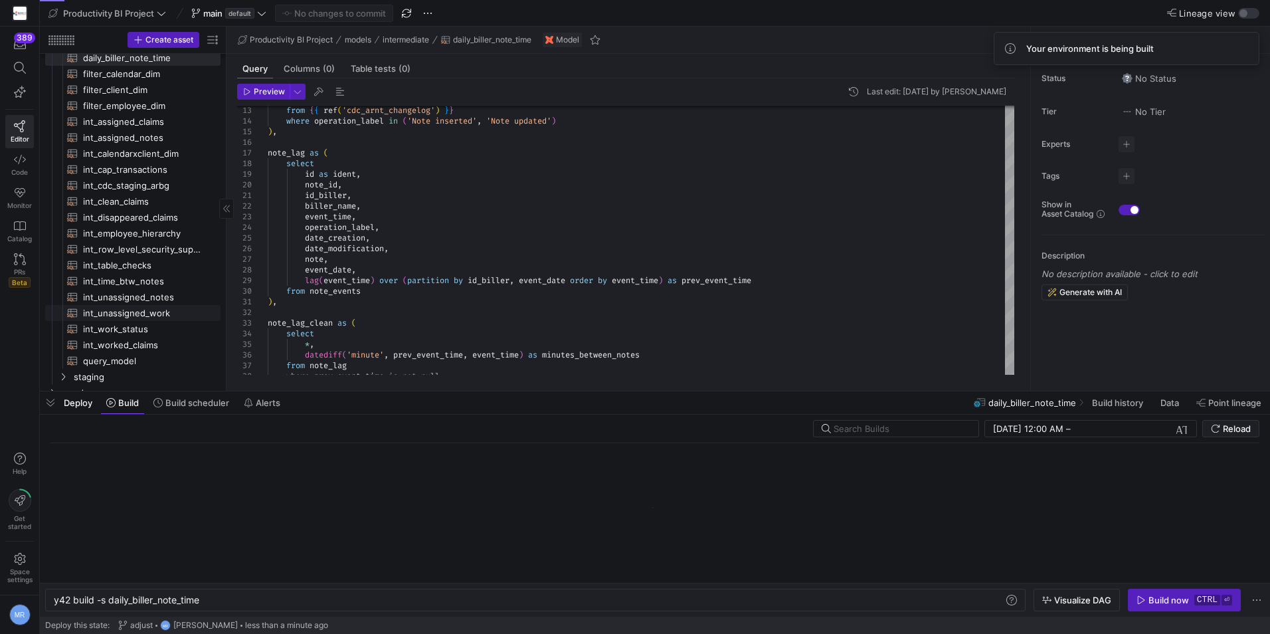
scroll to position [199, 0]
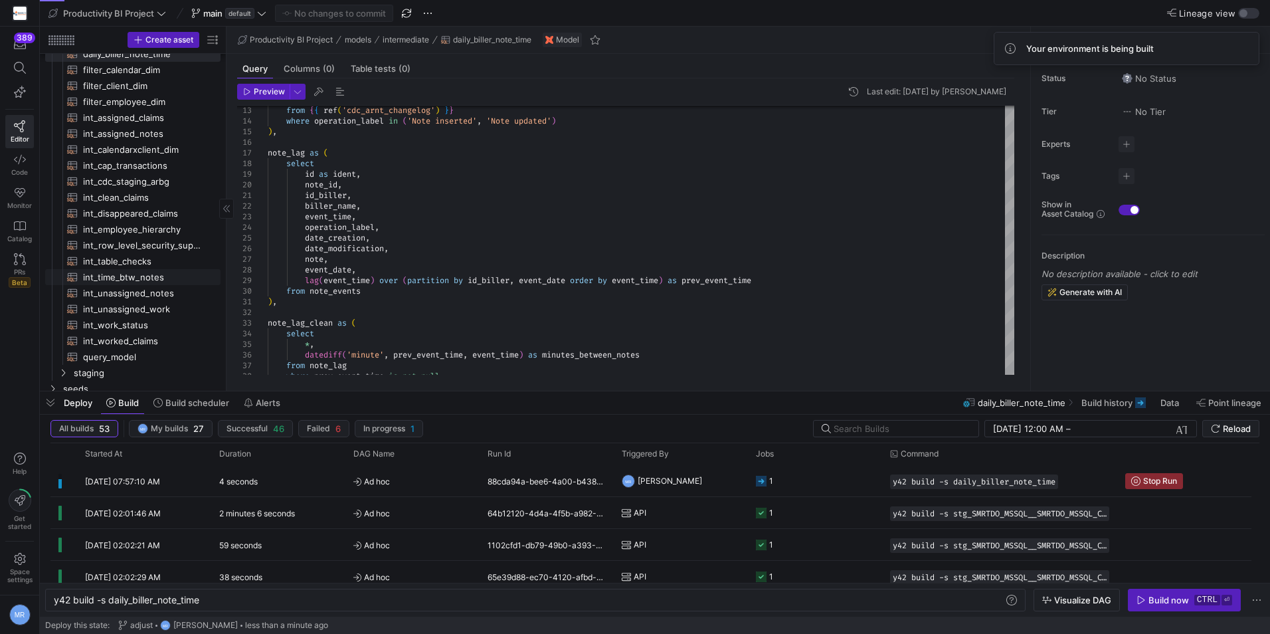
click at [151, 279] on span "int_time_btw_notes​​​​​​​​​​" at bounding box center [144, 277] width 122 height 15
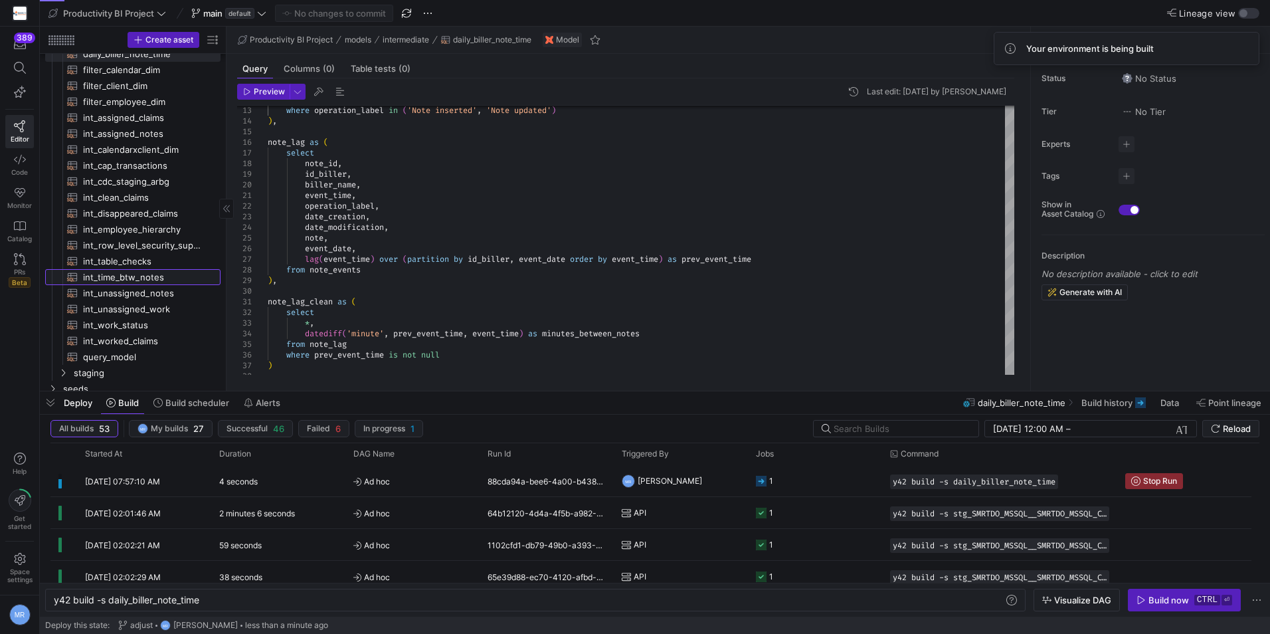
type textarea "with note_events as ( select id as note_id, id_biller, biller_name, transaction…"
type textarea "y42 build -s int_time_btw_notes"
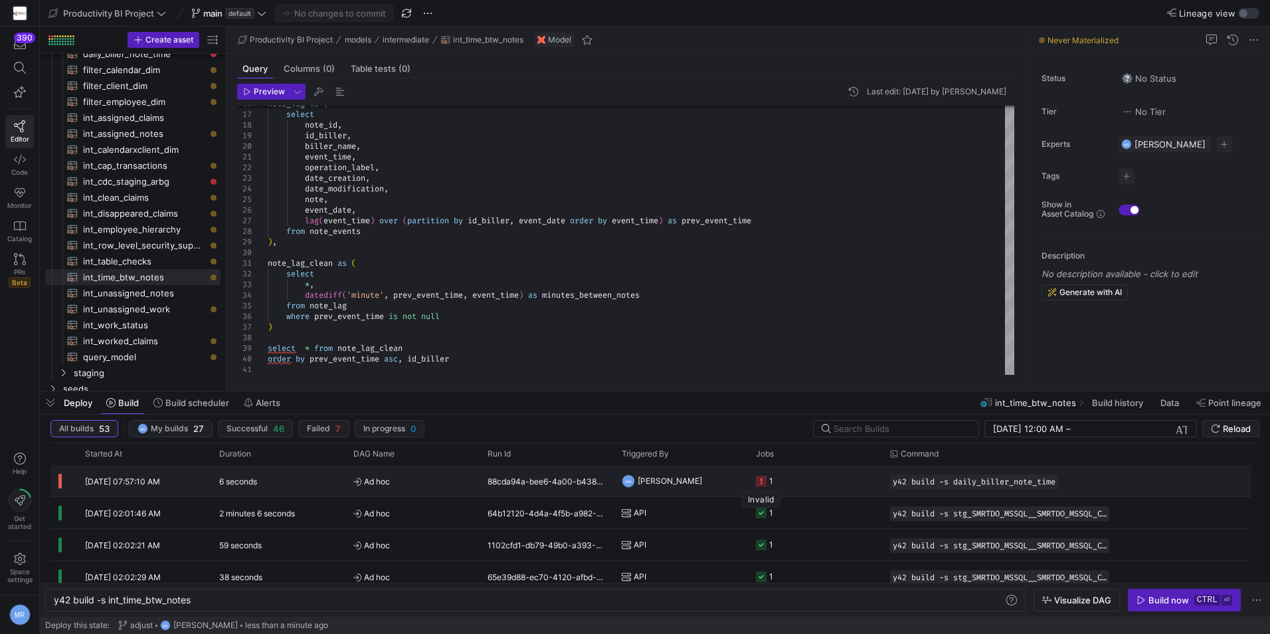
click at [762, 480] on rect "Press SPACE to select this row." at bounding box center [761, 481] width 11 height 11
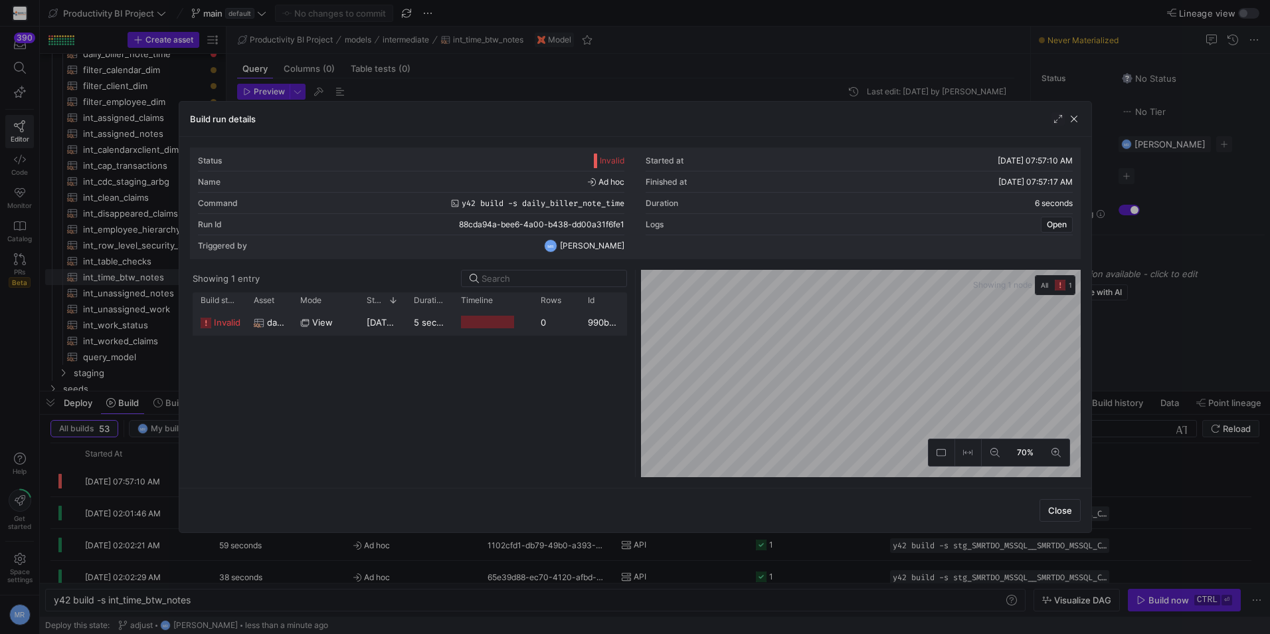
click at [220, 320] on span "invalid" at bounding box center [227, 323] width 27 height 26
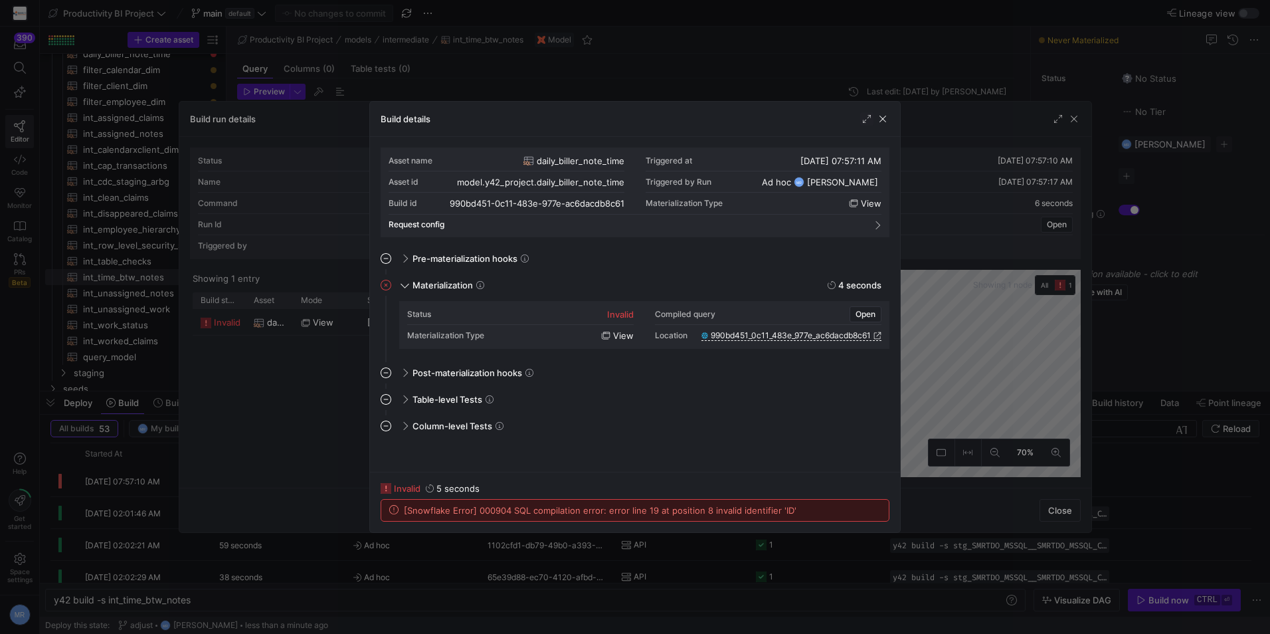
click at [1050, 363] on div at bounding box center [635, 317] width 1270 height 634
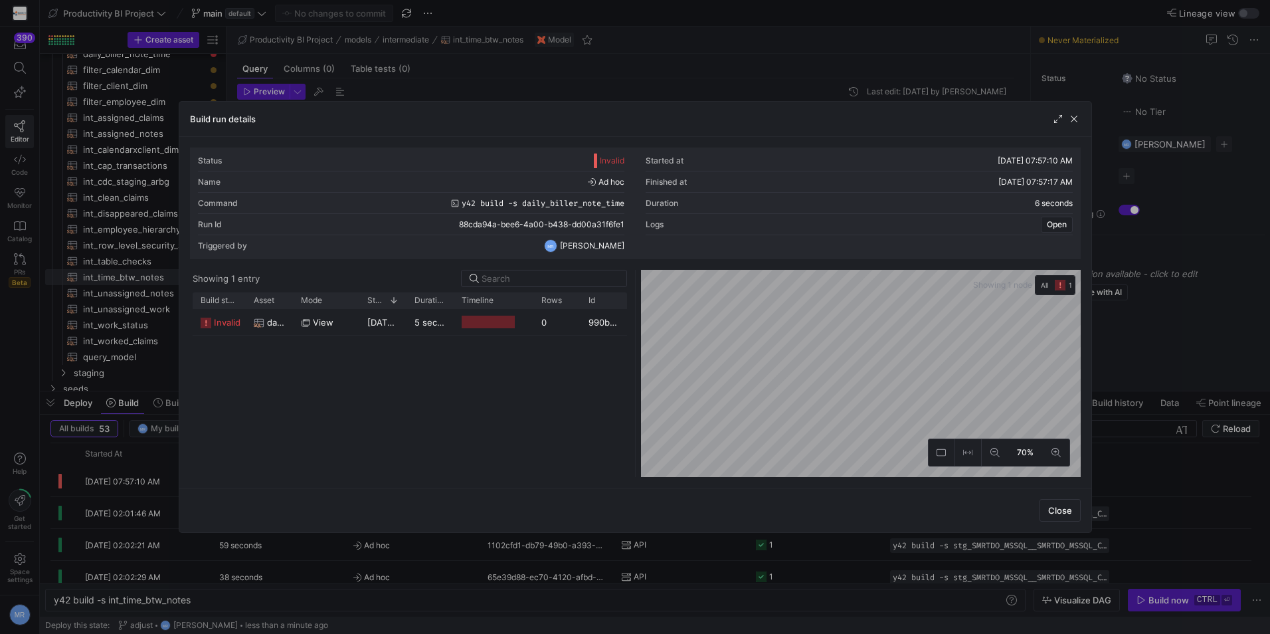
click at [515, 76] on div at bounding box center [635, 317] width 1270 height 634
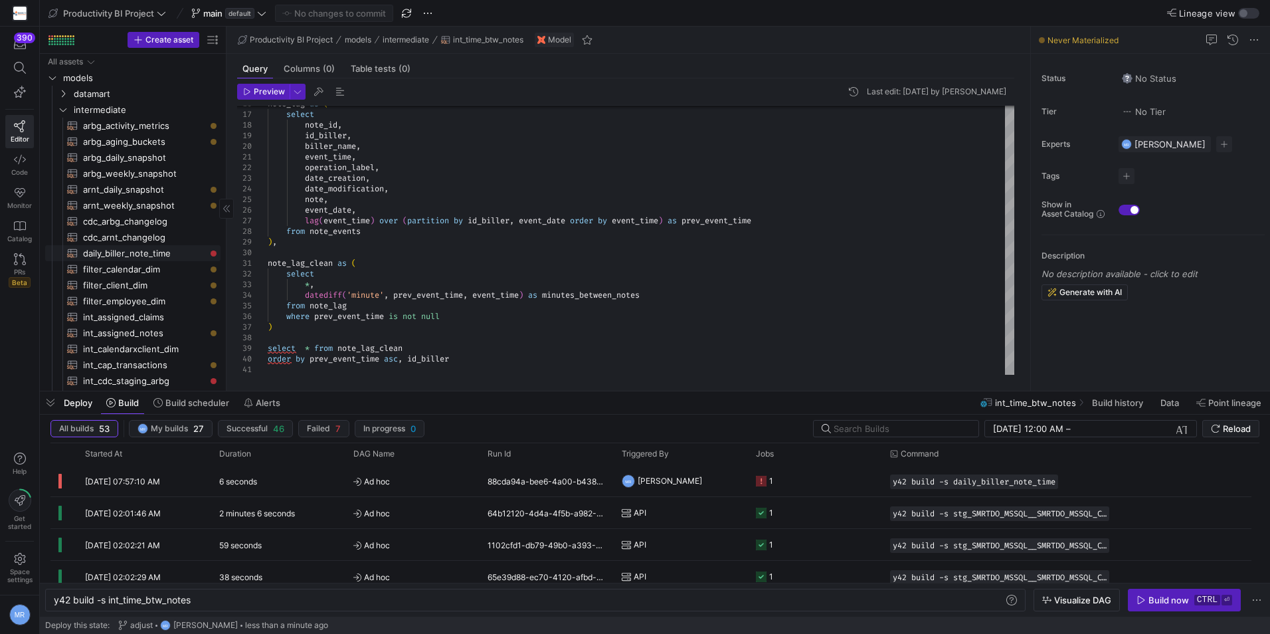
click at [133, 247] on span "daily_biller_note_time​​​​​​​​​​" at bounding box center [144, 253] width 122 height 15
type textarea "with note_events as ( select id as ident, en as note_id, id_biller, biller_name…"
type textarea "y42 build -s daily_biller_note_time"
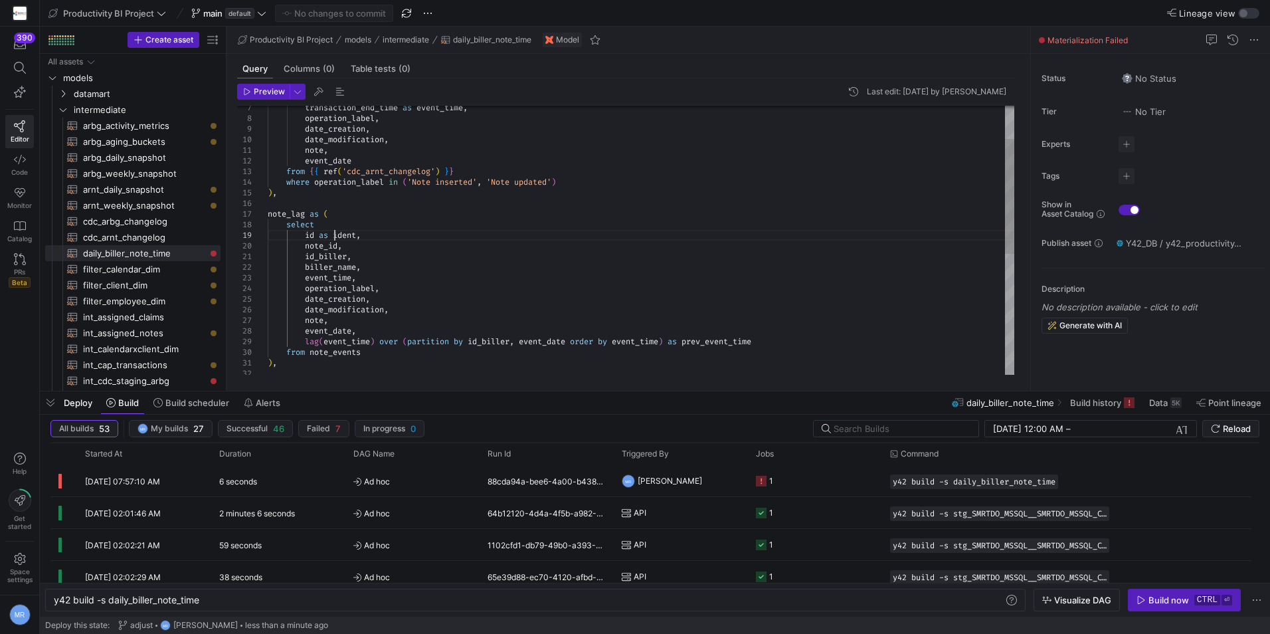
click at [335, 232] on div "note_lag as ( select id as ident , note_id , id_biller , biller_name , event_ti…" at bounding box center [641, 341] width 747 height 627
type textarea "note, event_date from {{ ref('cdc_arnt_changelog') }} where operation_label in …"
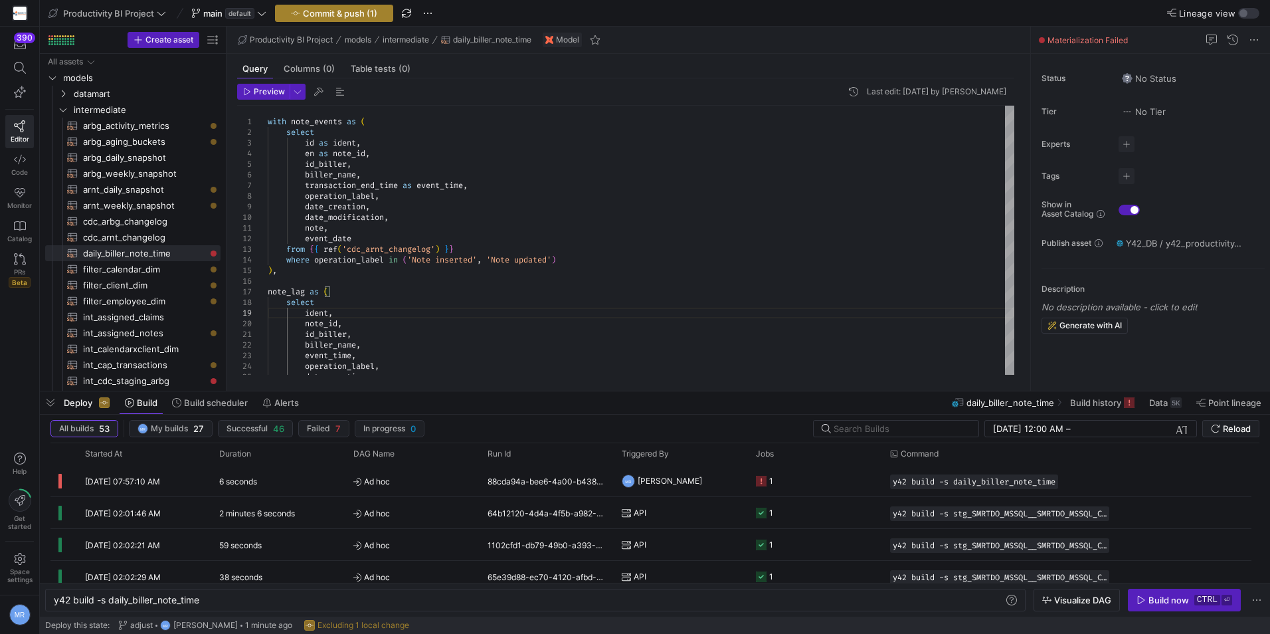
click at [332, 18] on span "Commit & push (1)" at bounding box center [340, 13] width 74 height 11
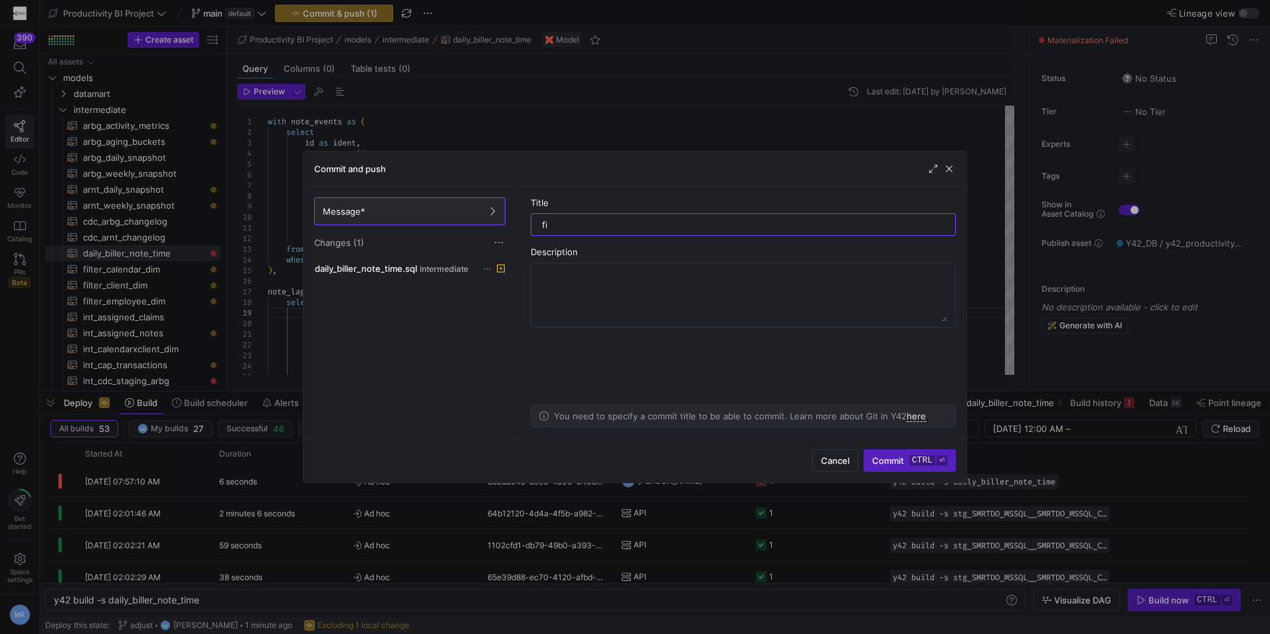
type input "fix"
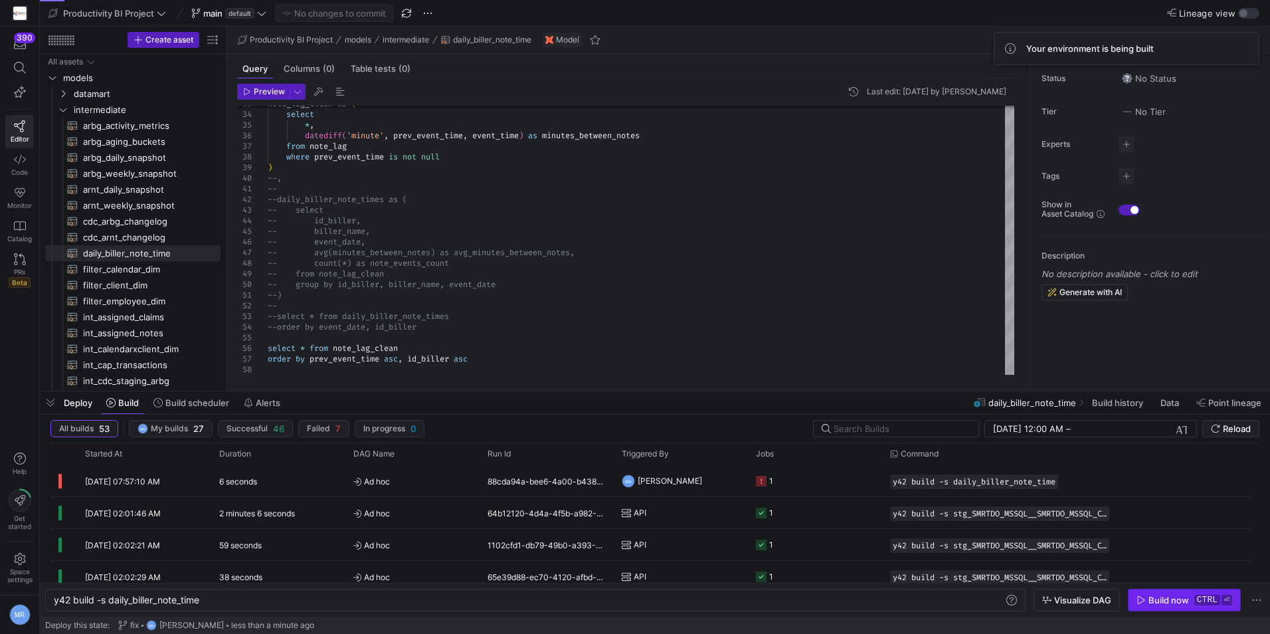
click at [1208, 606] on span "button" at bounding box center [1184, 599] width 112 height 21
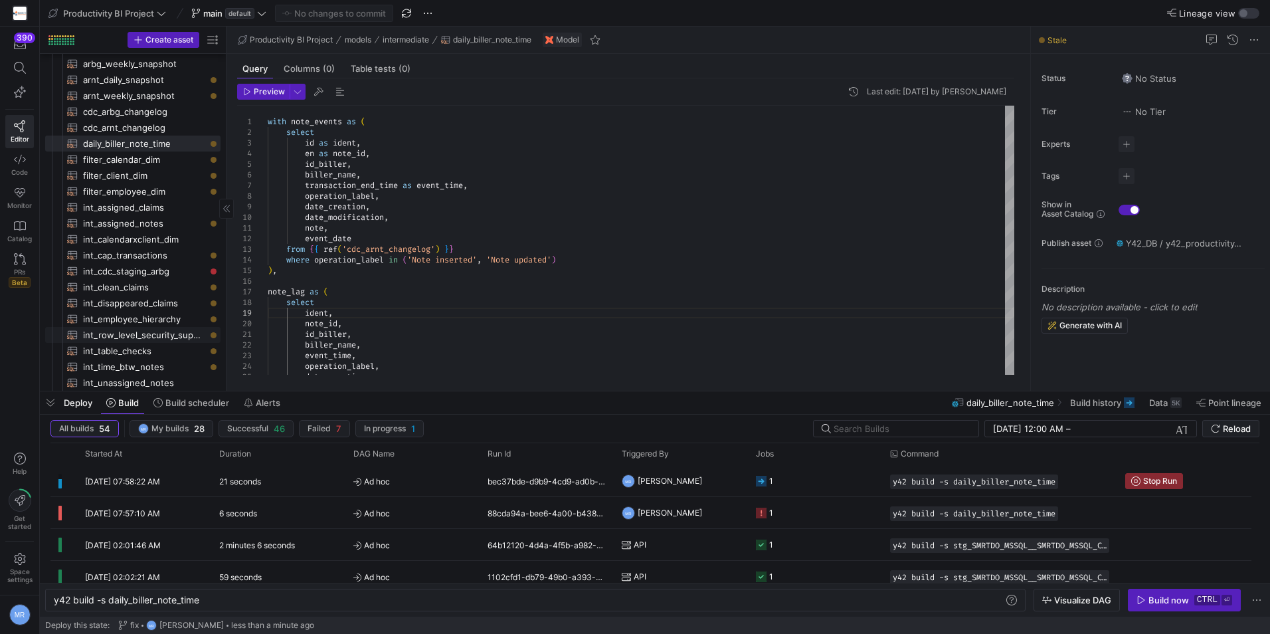
scroll to position [133, 0]
click at [151, 340] on span "int_time_btw_notes​​​​​​​​​​" at bounding box center [144, 343] width 122 height 15
type textarea "with note_events as ( select id as note_id, id_biller, biller_name, transaction…"
type textarea "y42 build -s int_time_btw_notes"
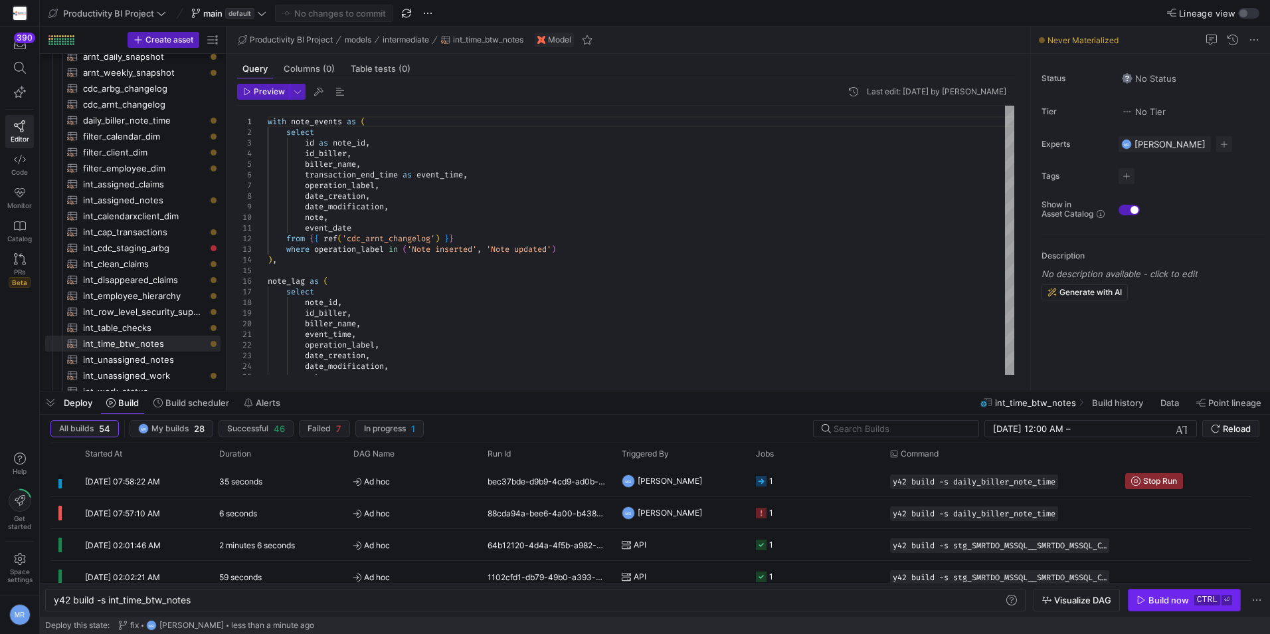
click at [1194, 590] on span "button" at bounding box center [1184, 599] width 112 height 21
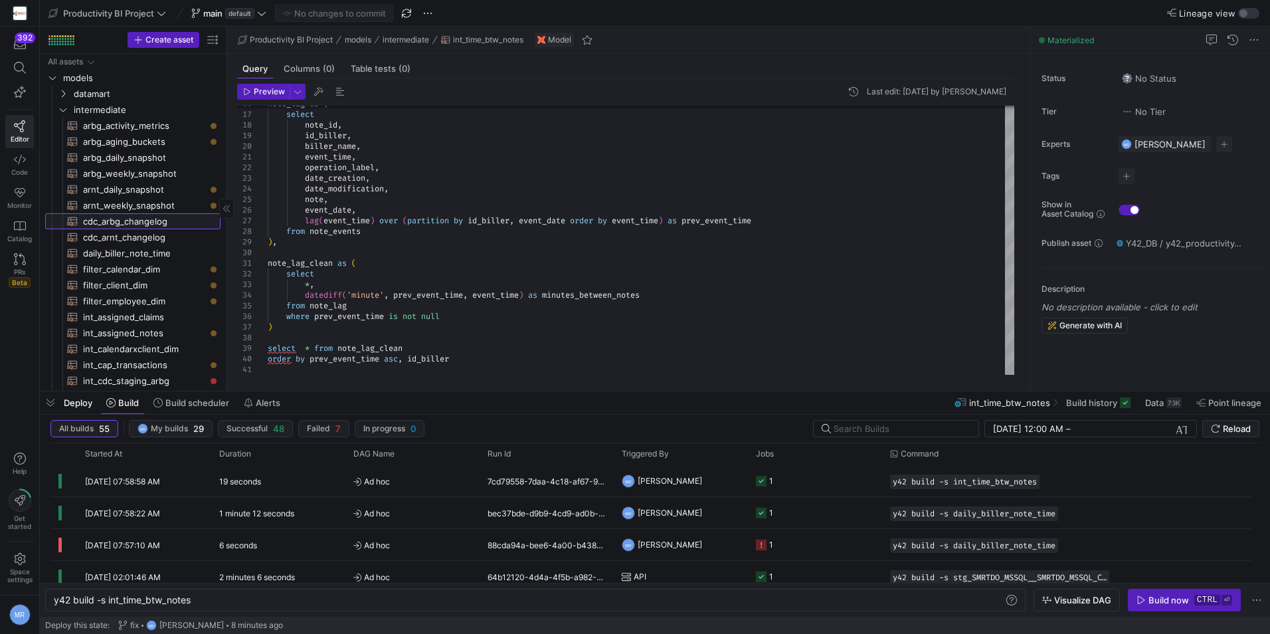
click at [172, 225] on span "cdc_arbg_changelog​​​​​​​​​​" at bounding box center [144, 221] width 122 height 15
type textarea "with cdc_source as ( select * from {{ ref('stg_SMRTDO_MSSQL__SMRTDO_MSSQL_CDC_A…"
type textarea "y42 build -s cdc_arbg_changelog"
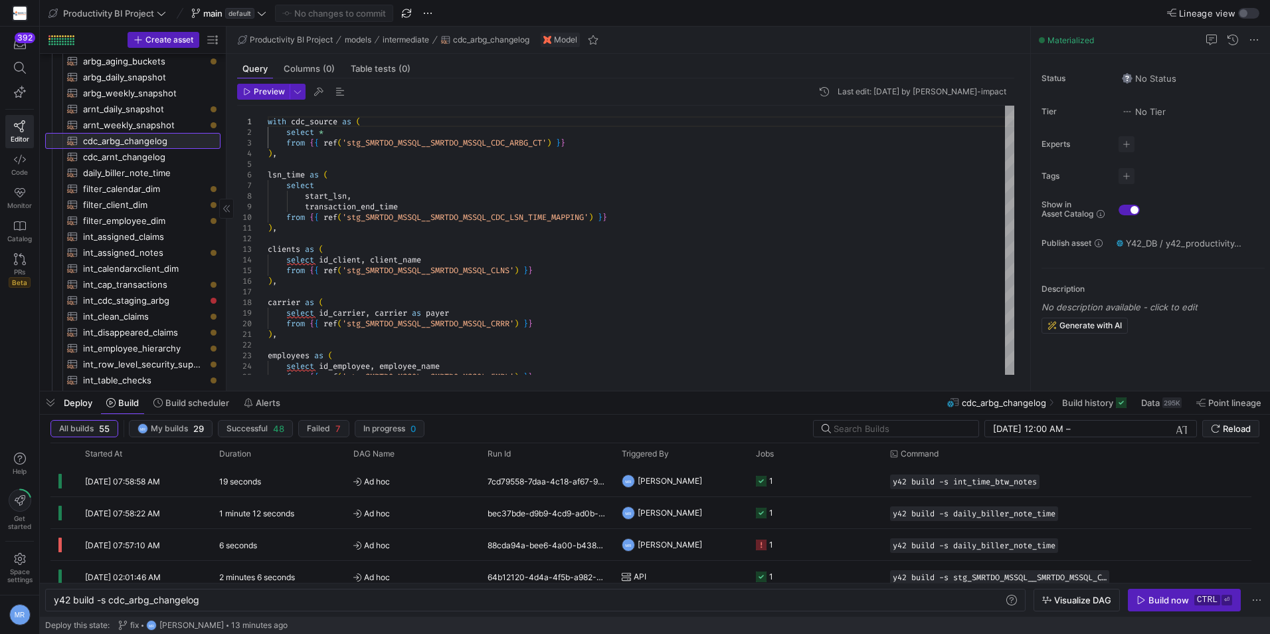
scroll to position [221, 0]
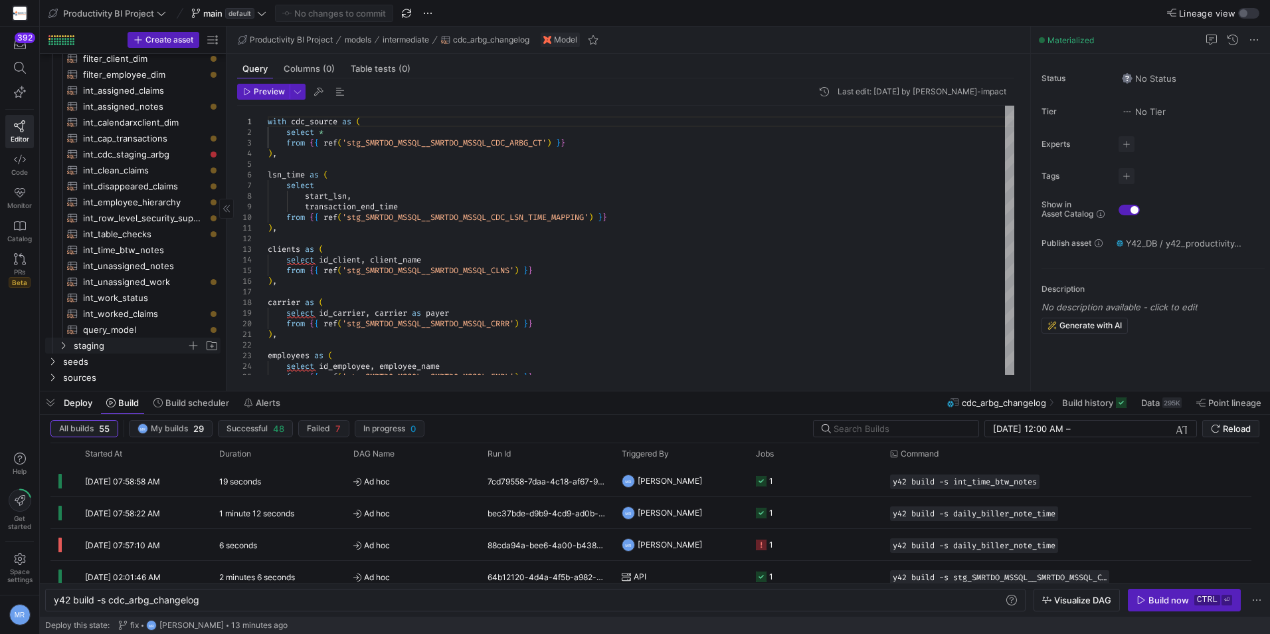
click at [84, 339] on span "staging" at bounding box center [130, 345] width 113 height 15
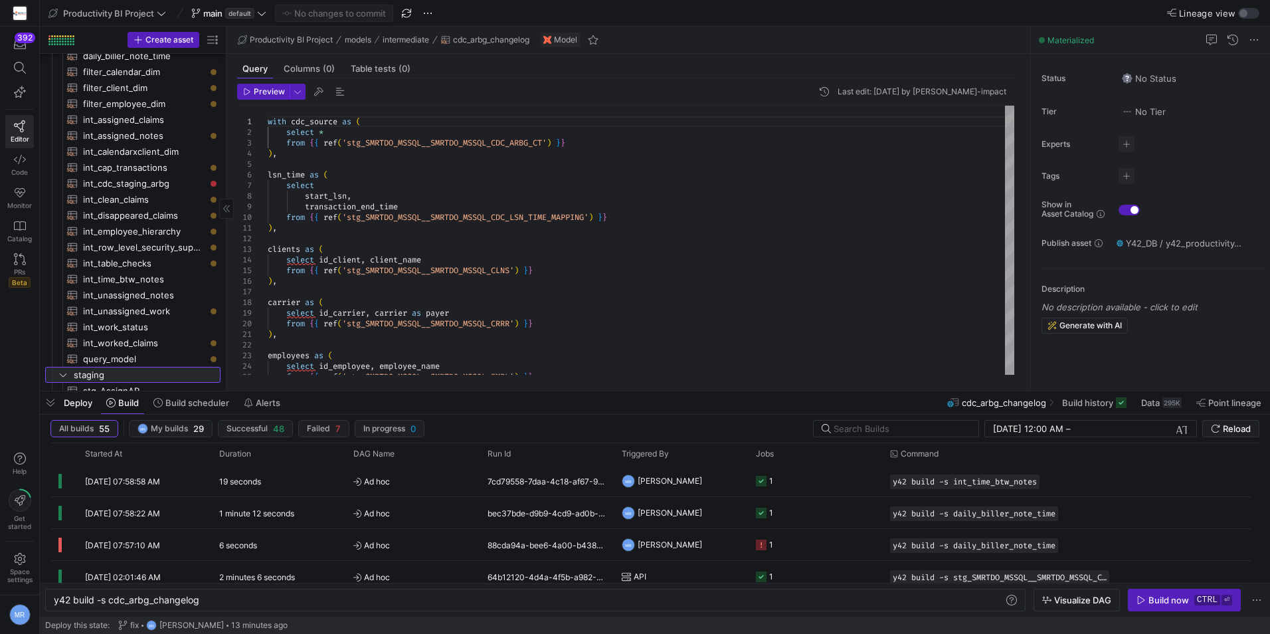
scroll to position [529, 0]
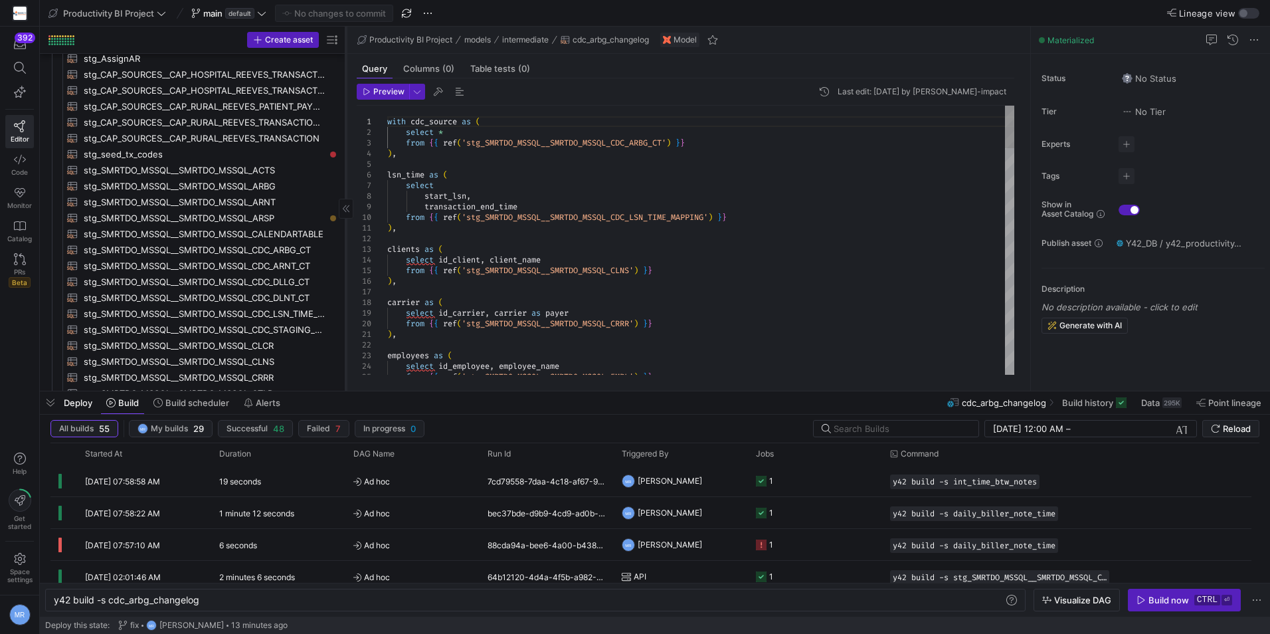
drag, startPoint x: 225, startPoint y: 183, endPoint x: 344, endPoint y: 171, distance: 120.2
click at [345, 171] on div at bounding box center [345, 209] width 1 height 364
click at [263, 254] on span "stg_SMRTDO_MSSQL__SMRTDO_MSSQL_CDC_ARBG_CT​​​​​​​​​​" at bounding box center [204, 249] width 241 height 15
type textarea "with source_data as ( select * from {{ source('SMRTDO_MSSQL', 'SMRTDO_MSSQL_CDC…"
type textarea "y42 build -s stg_SMRTDO_MSSQL__SMRTDO_MSSQL_CDC_ARBG_CT"
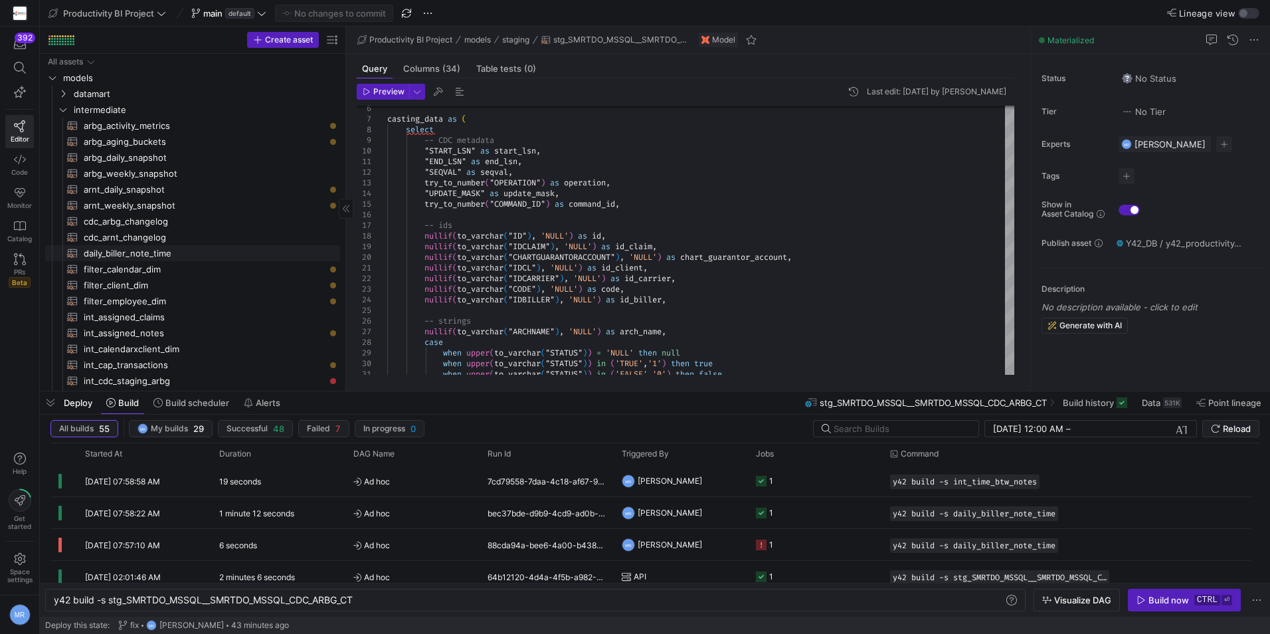
click at [208, 254] on span "daily_biller_note_time​​​​​​​​​​" at bounding box center [204, 253] width 241 height 15
type textarea "with note_events as ( select id as ident, en as note_id, id_biller, biller_name…"
type textarea "y42 build -s daily_biller_note_time"
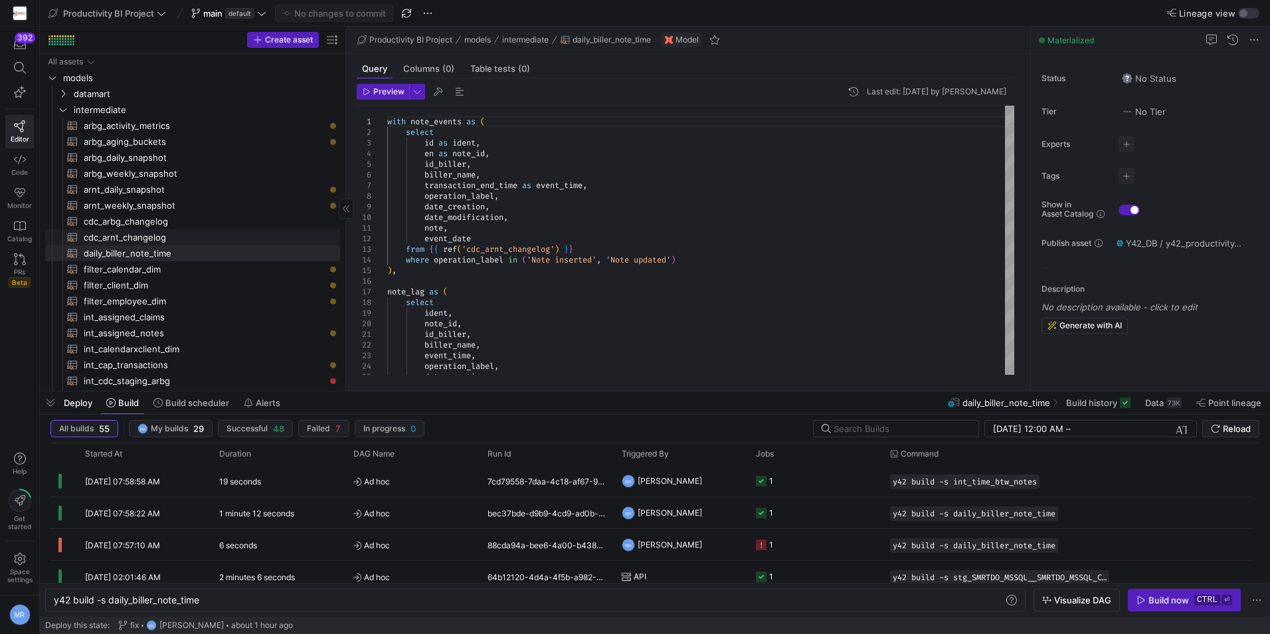
click at [126, 234] on span "cdc_arnt_changelog​​​​​​​​​​" at bounding box center [204, 237] width 241 height 15
type textarea "with cdc_source as ( select * from {{ ref('stg_SMRTDO_MSSQL__SMRTDO_MSSQL_CDC_A…"
type textarea "y42 build -s cdc_arnt_changelog"
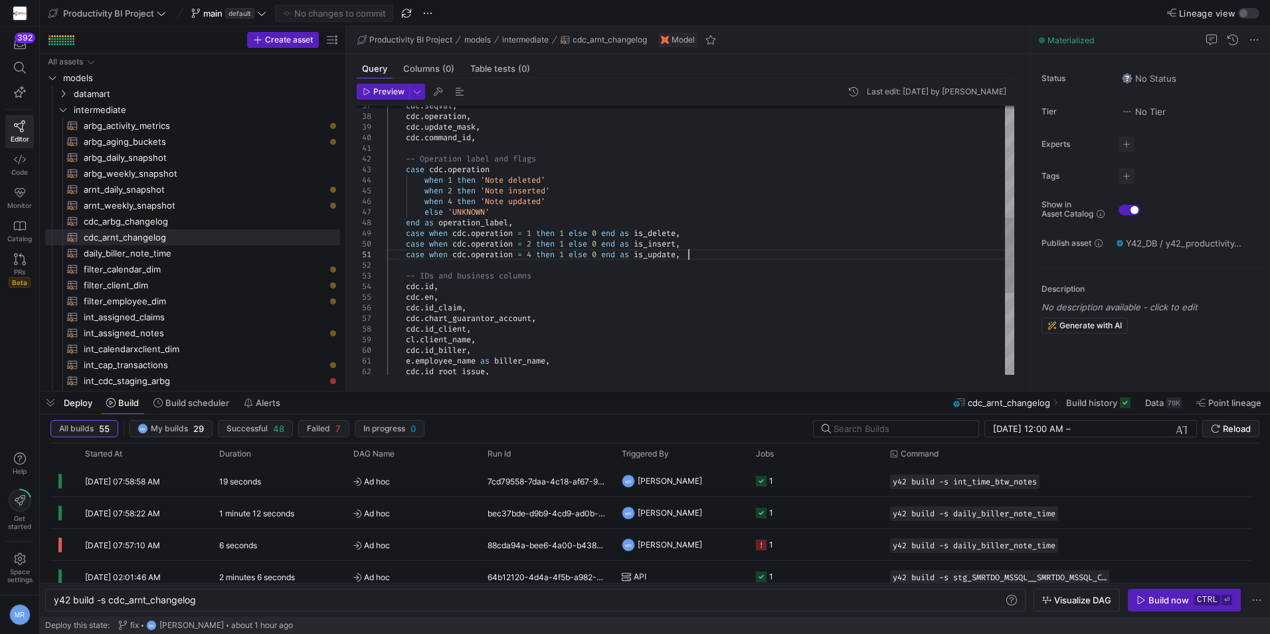
scroll to position [74, 0]
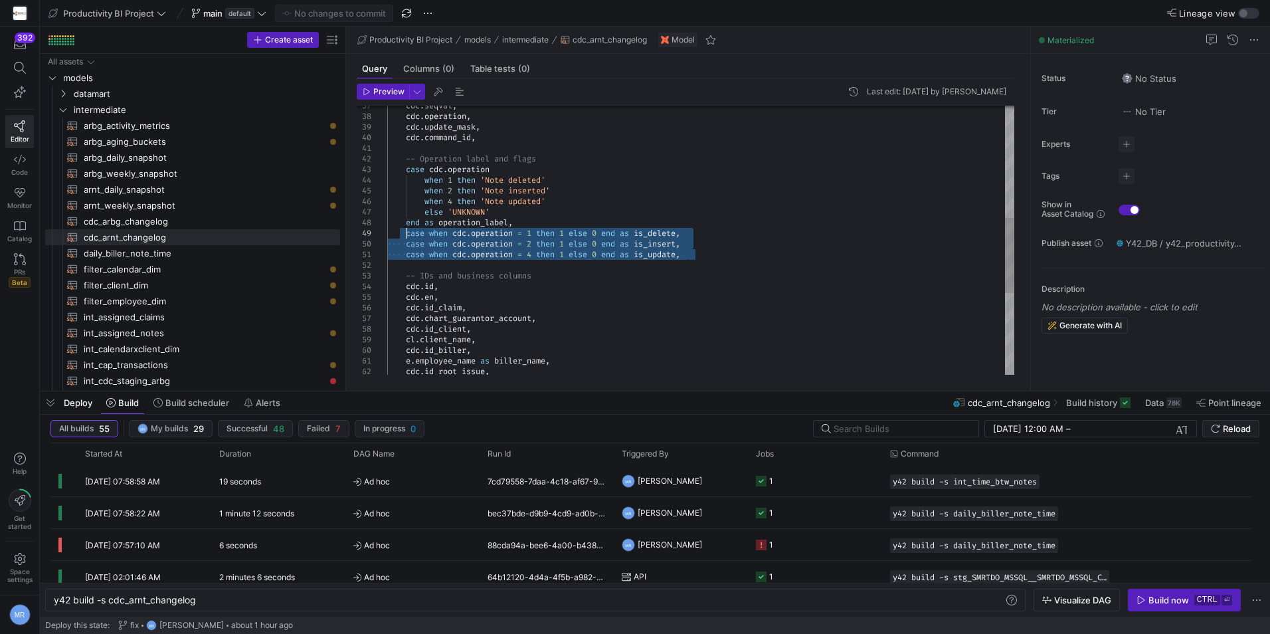
drag, startPoint x: 693, startPoint y: 252, endPoint x: 406, endPoint y: 233, distance: 288.2
click at [406, 233] on div "when 4 then 'Note updated' else 'UNKNOWN' end as operation_label , case when cd…" at bounding box center [700, 185] width 627 height 956
click at [183, 250] on span "daily_biller_note_time​​​​​​​​​​" at bounding box center [204, 253] width 241 height 15
type textarea "with note_events as ( select id as ident, en as note_id, id_biller, biller_name…"
type textarea "y42 build -s daily_biller_note_time"
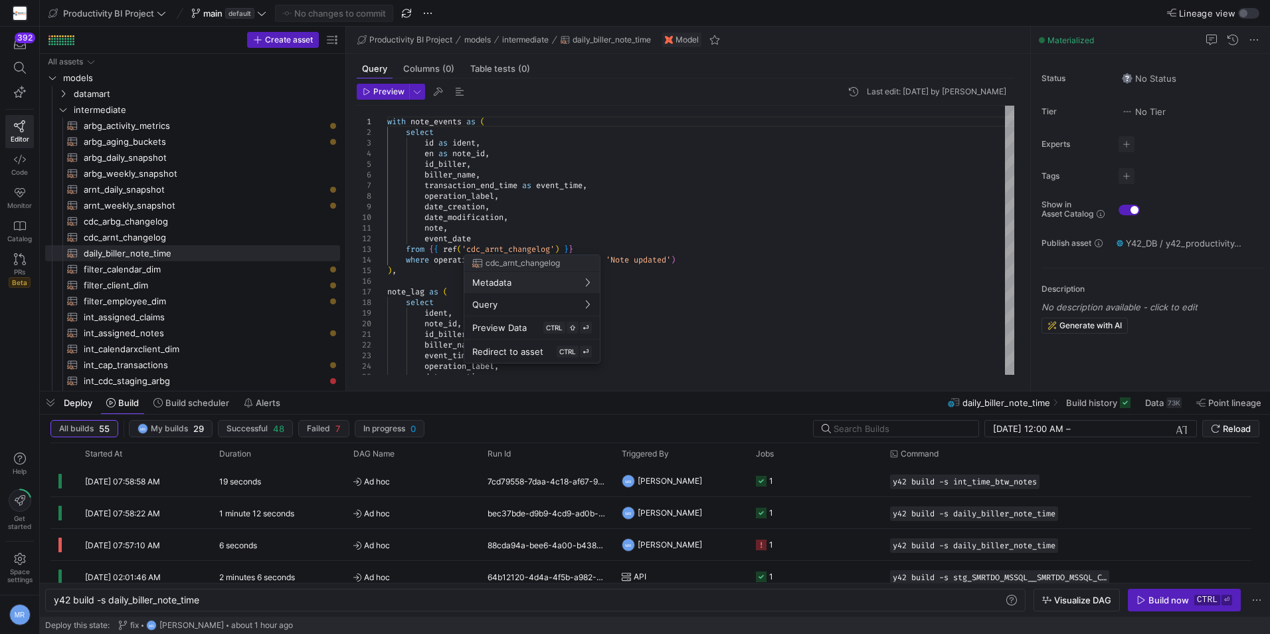
click at [490, 236] on div at bounding box center [635, 317] width 1270 height 634
click at [489, 236] on div "operation_label , date_creation , id_biller , biller_name , event_time , select…" at bounding box center [700, 419] width 627 height 627
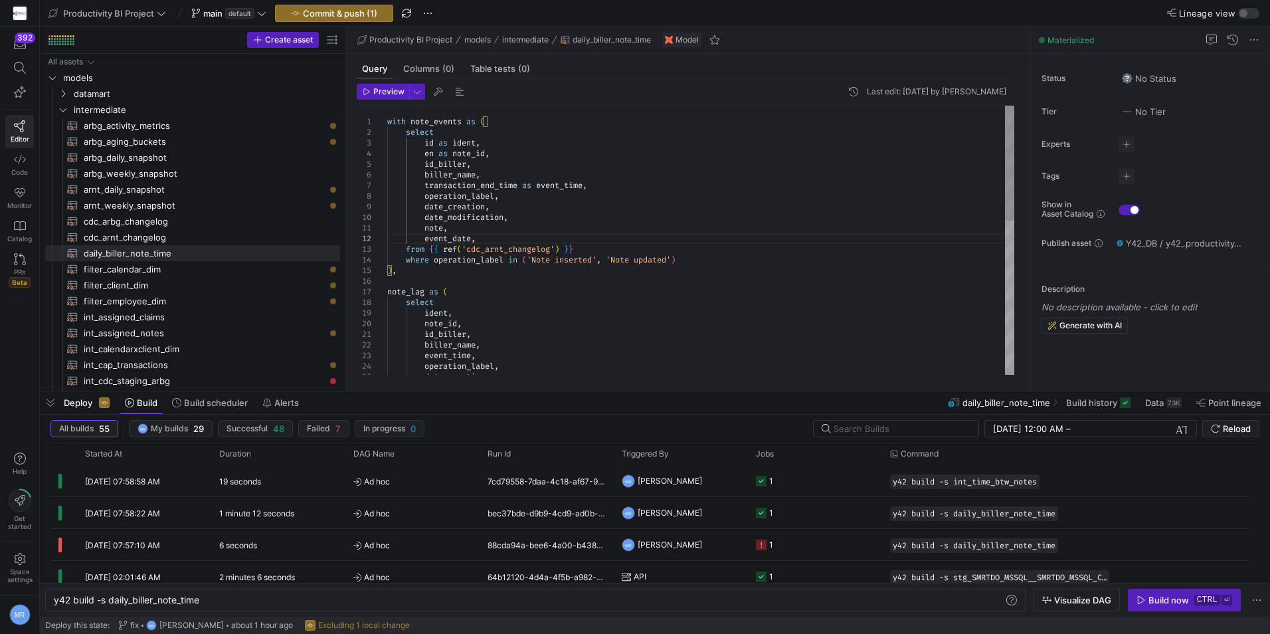
scroll to position [21, 37]
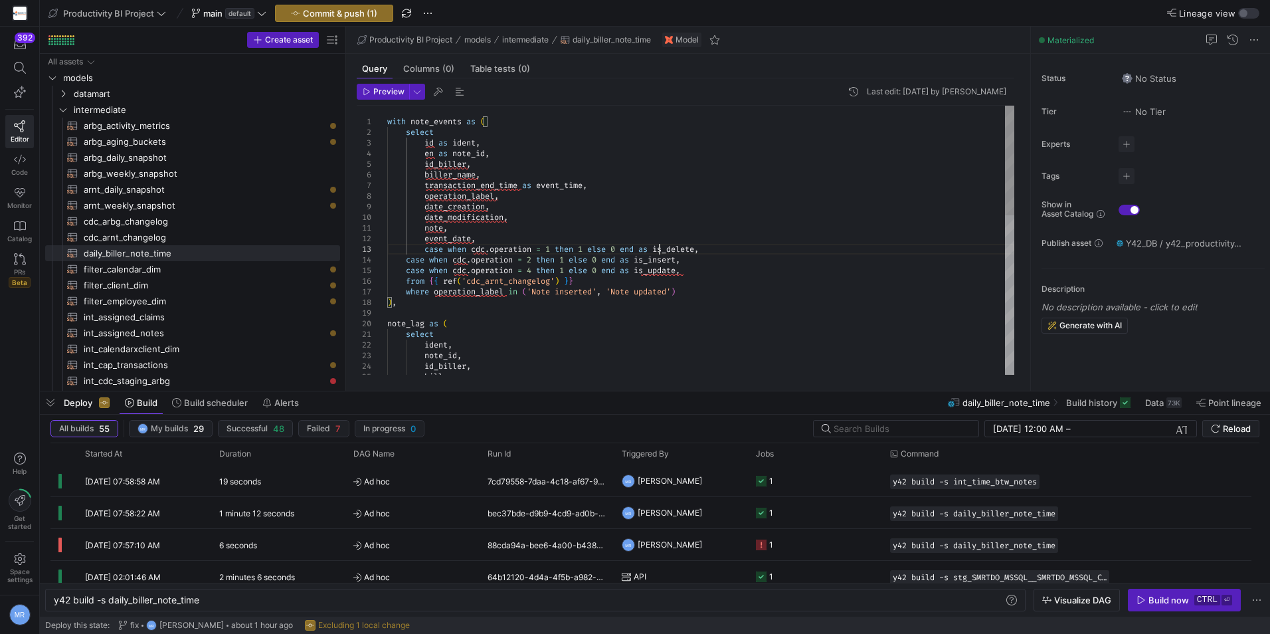
click at [660, 253] on div "id_biller , biller_name , select ident , note_id , where operation_label in ( '…" at bounding box center [700, 435] width 627 height 659
click at [428, 253] on div "id_biller , biller_name , select ident , note_id , where operation_label in ( '…" at bounding box center [700, 435] width 627 height 659
click at [643, 262] on div "id_biller , biller_name , select ident , note_id , where operation_label in ( '…" at bounding box center [700, 435] width 627 height 659
click at [406, 264] on div "id_biller , biller_name , select ident , note_id , where operation_label in ( '…" at bounding box center [700, 435] width 627 height 659
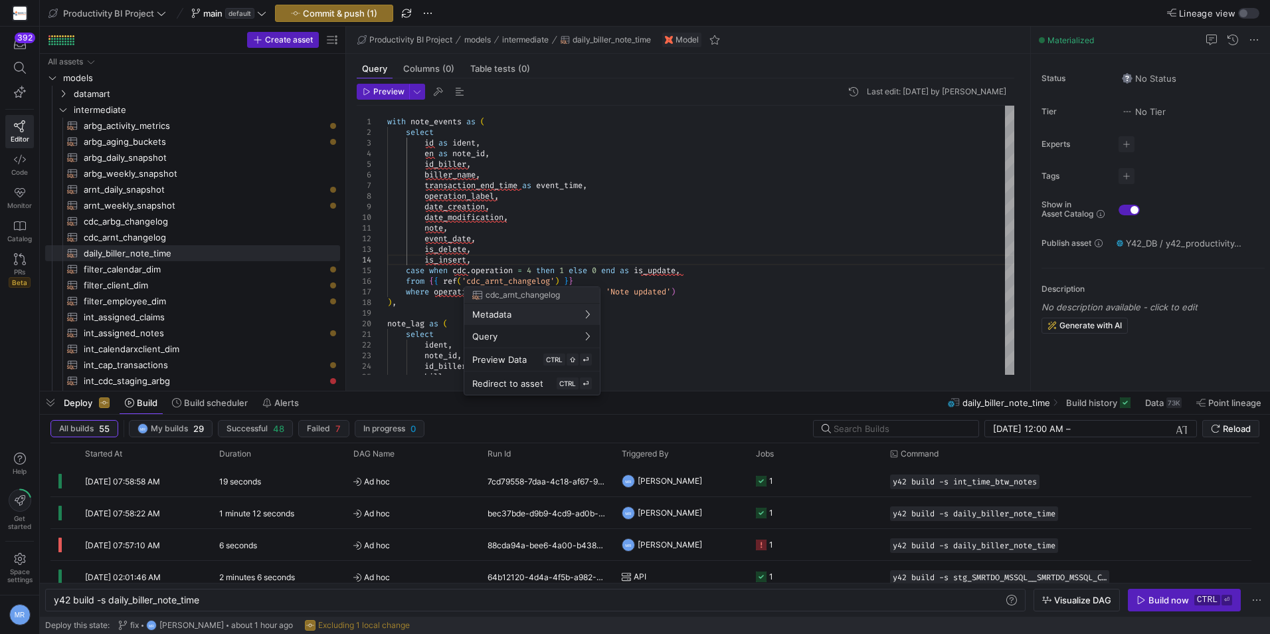
click at [557, 234] on div at bounding box center [635, 317] width 1270 height 634
click at [642, 270] on div "id_biller , biller_name , select ident , note_id , where operation_label in ( '…" at bounding box center [700, 435] width 627 height 659
click at [408, 272] on div "id_biller , biller_name , select ident , note_id , where operation_label in ( '…" at bounding box center [700, 435] width 627 height 659
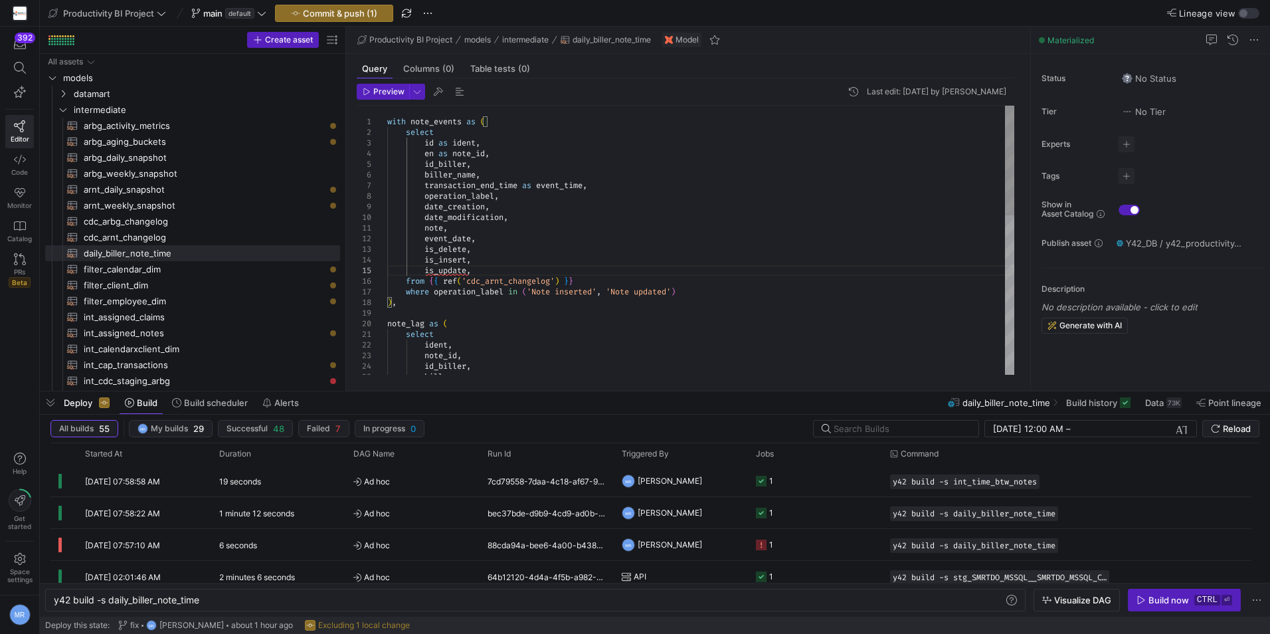
click at [524, 270] on div "id_biller , biller_name , select ident , note_id , where operation_label in ( '…" at bounding box center [700, 435] width 627 height 659
click at [494, 269] on div at bounding box center [635, 317] width 1270 height 634
drag, startPoint x: 479, startPoint y: 266, endPoint x: 423, endPoint y: 252, distance: 57.7
click at [423, 252] on div "id_biller , biller_name , select ident , note_id , where operation_label in ( '…" at bounding box center [700, 435] width 627 height 659
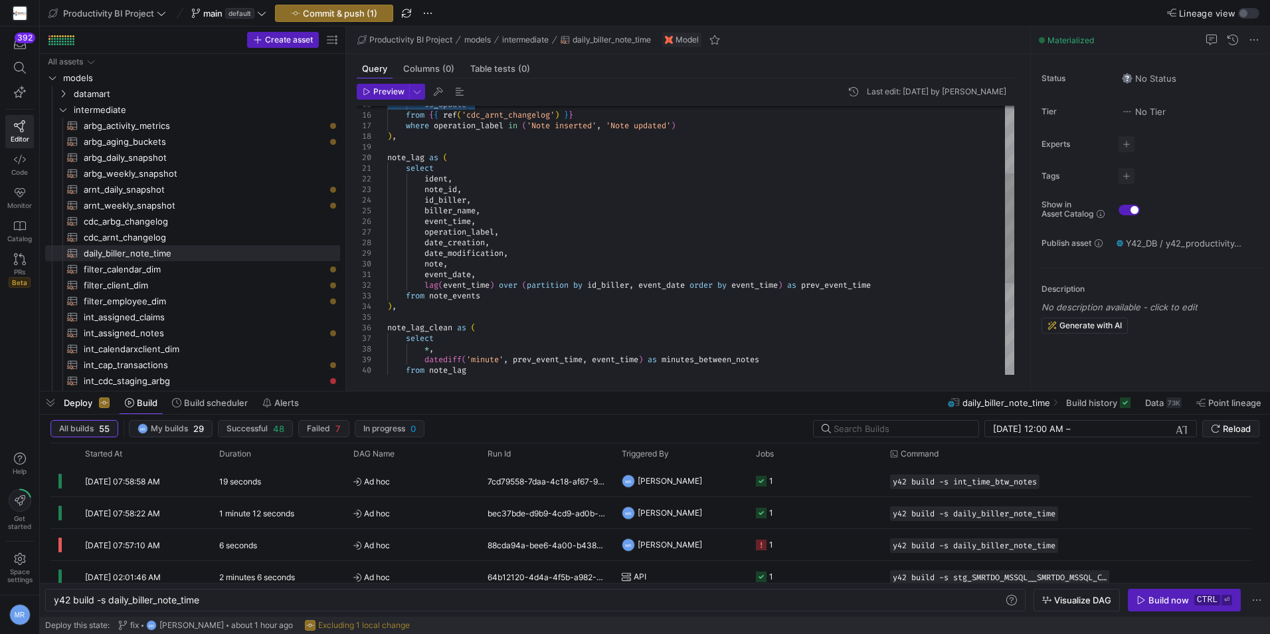
click at [504, 276] on div "id_biller , biller_name , select ident , note_id , where operation_label in ( '…" at bounding box center [700, 269] width 627 height 659
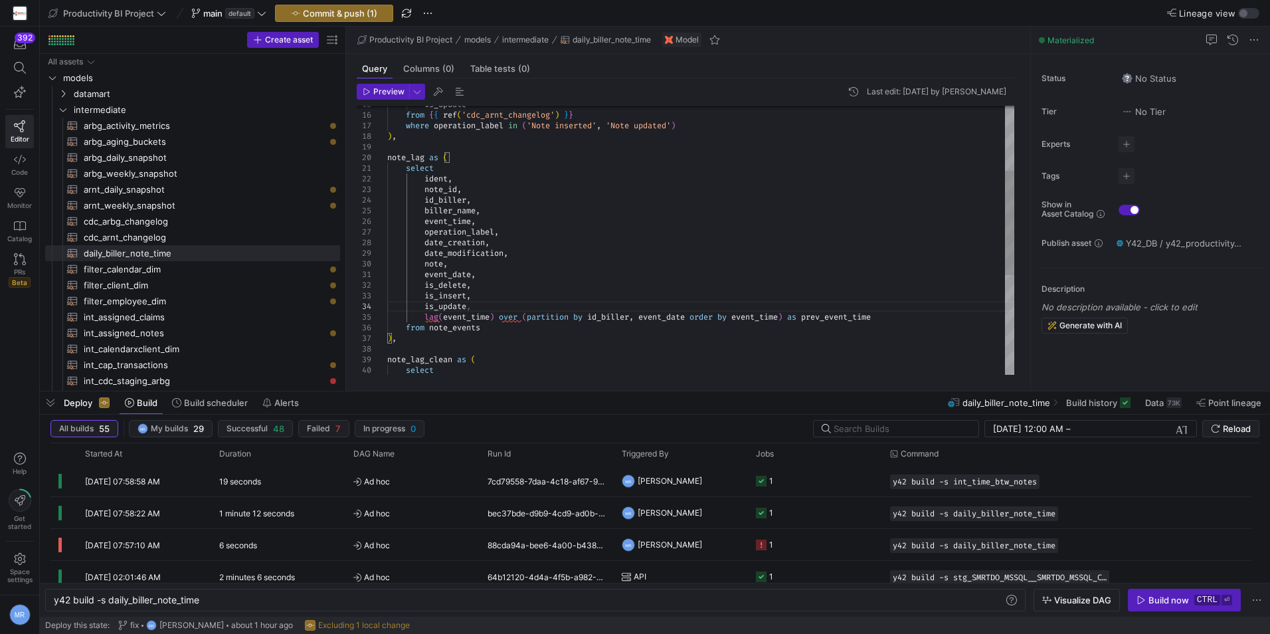
scroll to position [32, 85]
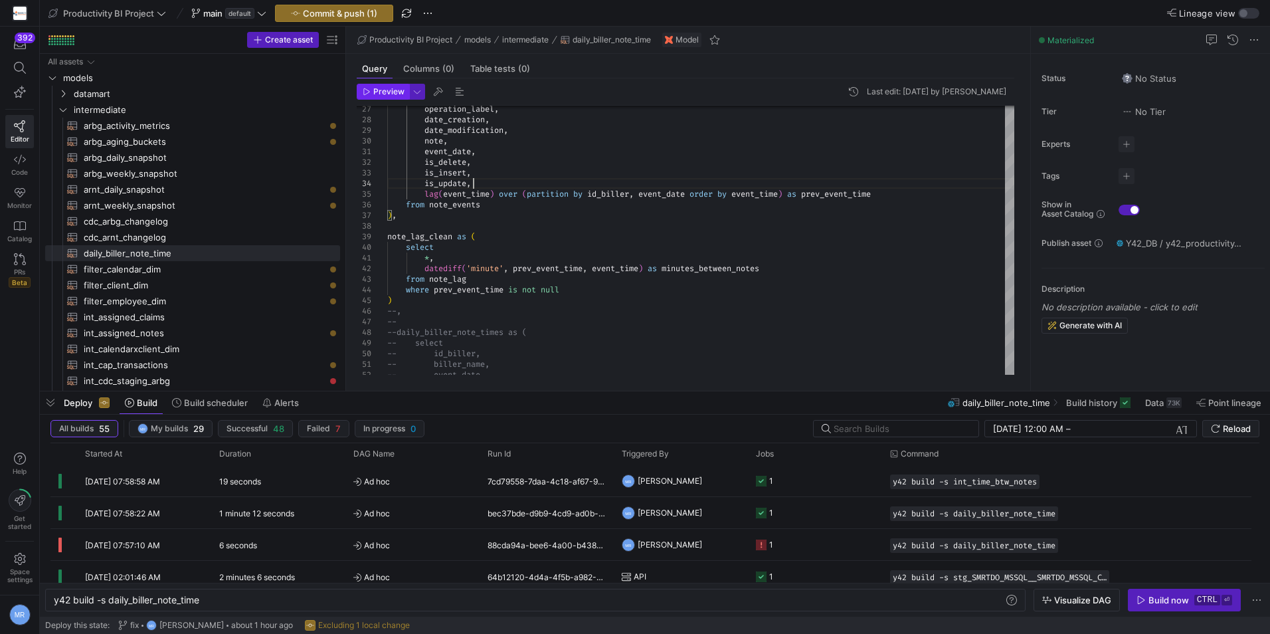
type textarea "event_date, is_delete, is_insert, is_update, lag(event_time) over (partition by…"
click at [396, 86] on span "button" at bounding box center [382, 91] width 51 height 15
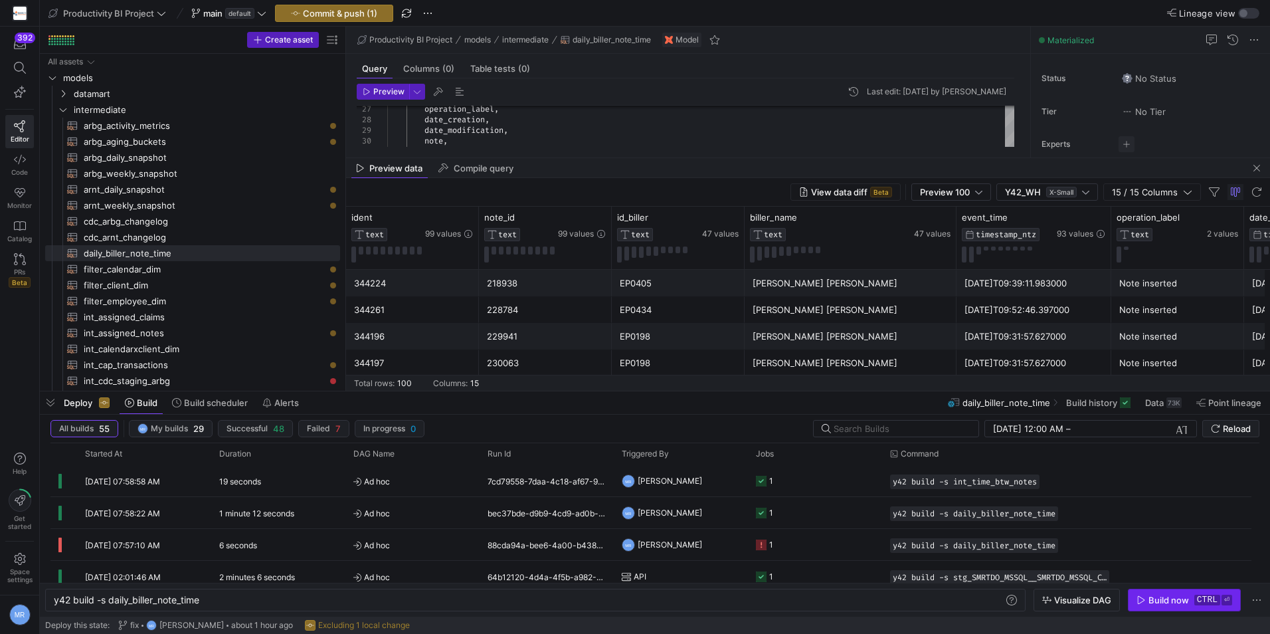
click at [1196, 602] on kbd "ctrl" at bounding box center [1207, 599] width 26 height 11
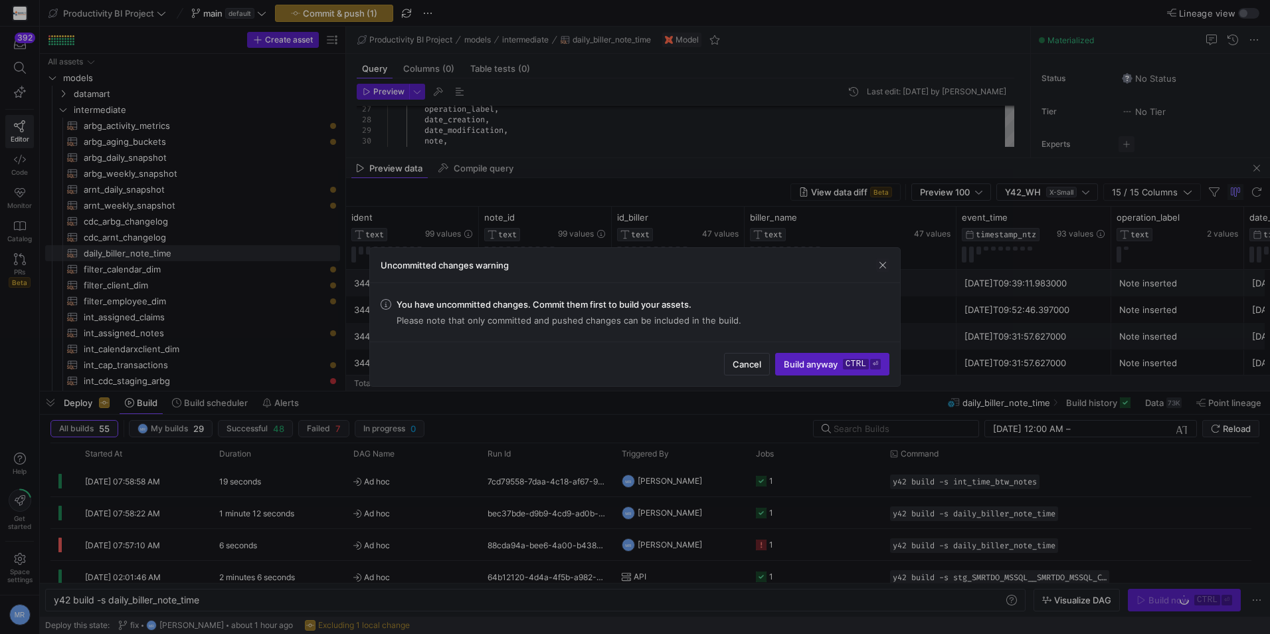
click at [875, 267] on div "Uncommitted changes warning" at bounding box center [635, 265] width 530 height 35
click at [883, 256] on div "Uncommitted changes warning" at bounding box center [635, 265] width 530 height 35
click at [883, 262] on span "button" at bounding box center [882, 264] width 13 height 13
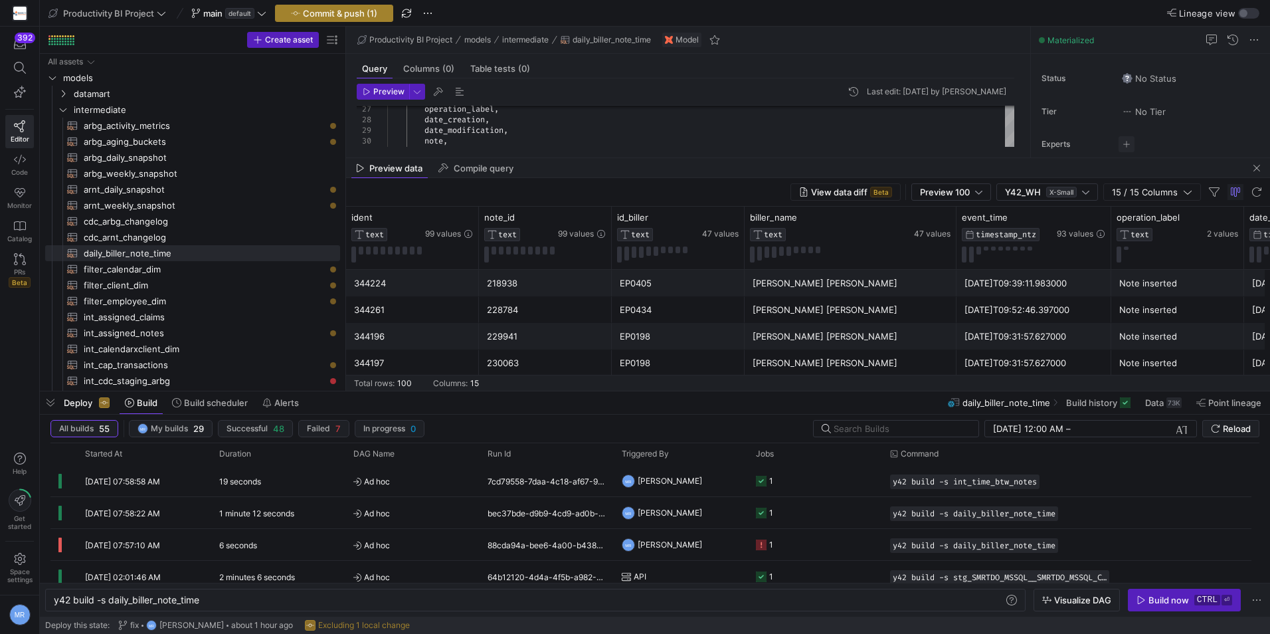
click at [302, 9] on span "Commit & push (1)" at bounding box center [334, 13] width 86 height 11
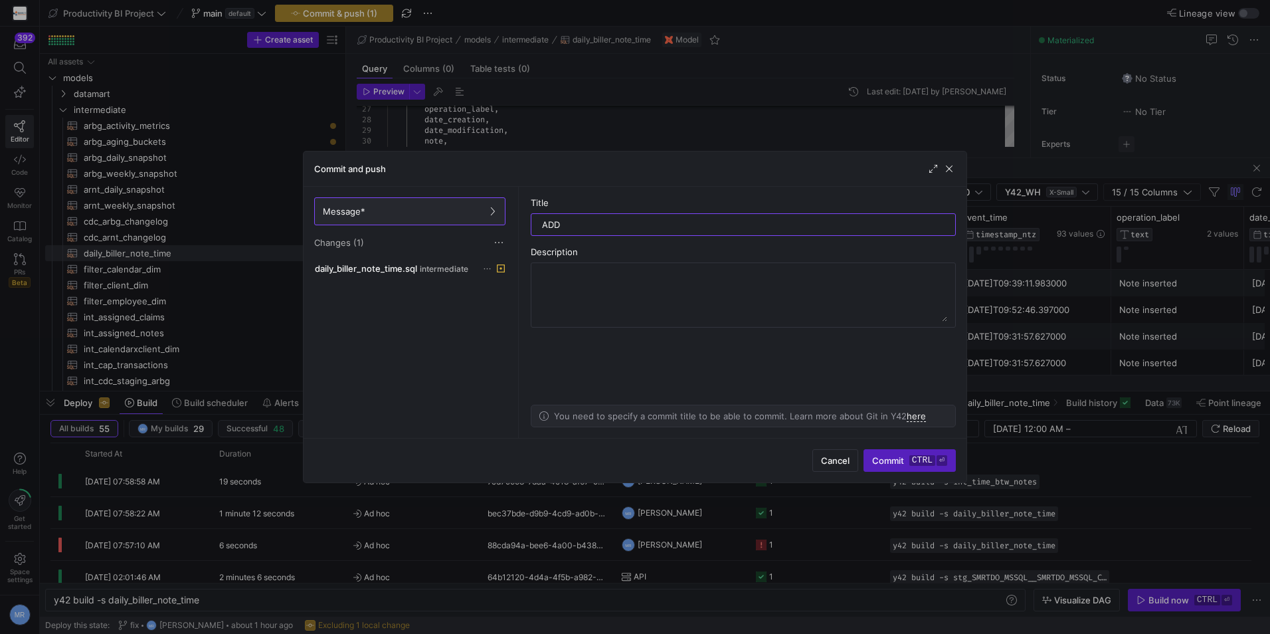
type input "ADDS"
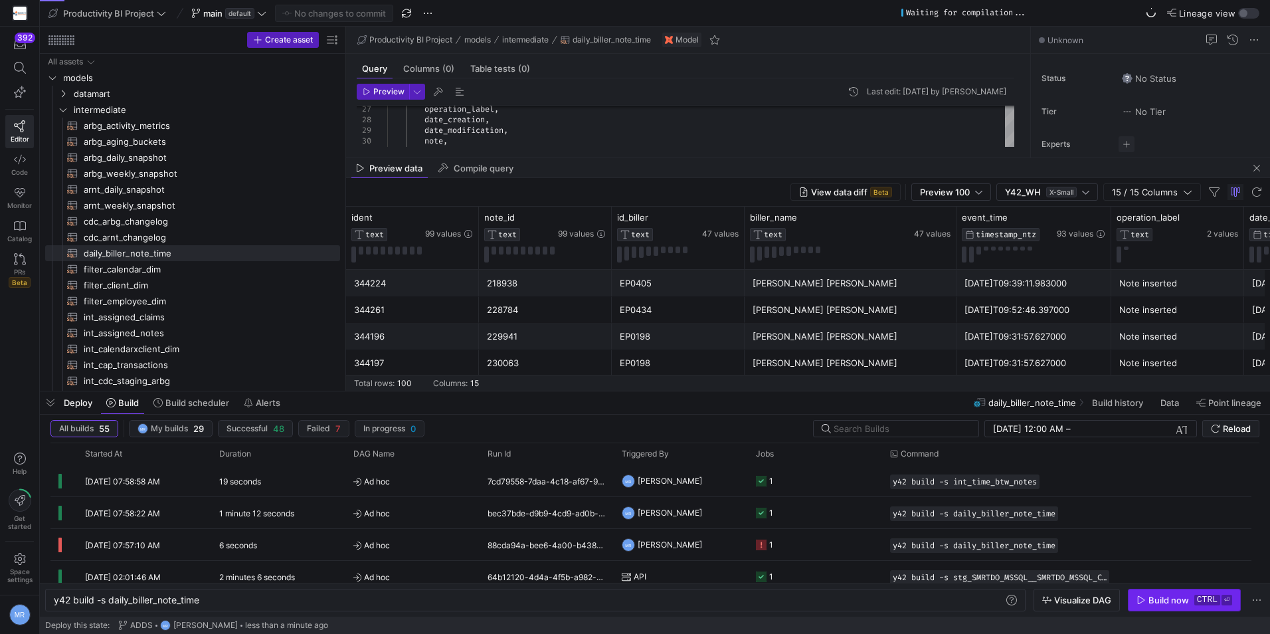
click at [1194, 594] on span "Build now ctrl ⏎" at bounding box center [1184, 599] width 96 height 11
